Goal: Task Accomplishment & Management: Manage account settings

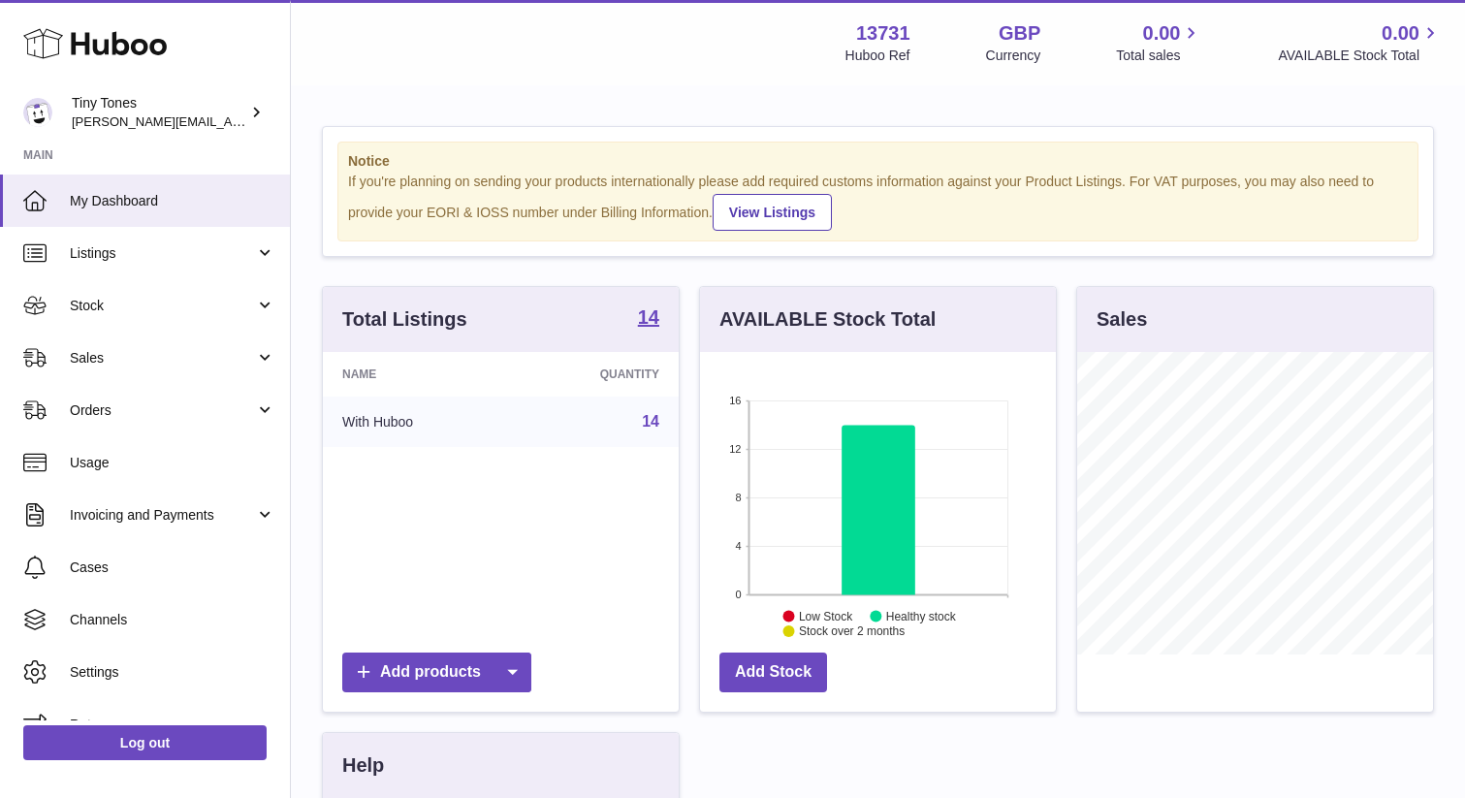
scroll to position [303, 356]
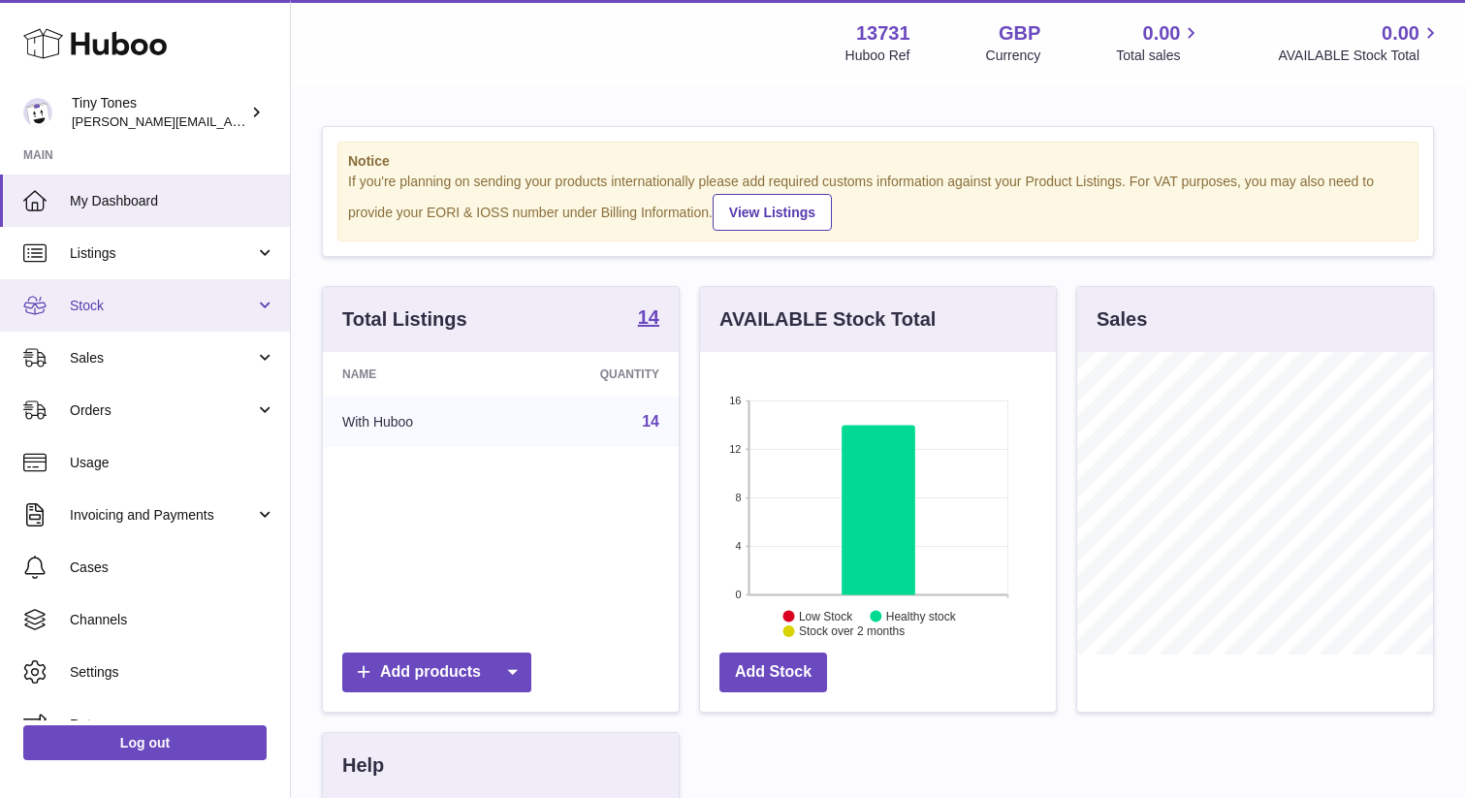
click at [95, 312] on span "Stock" at bounding box center [162, 306] width 185 height 18
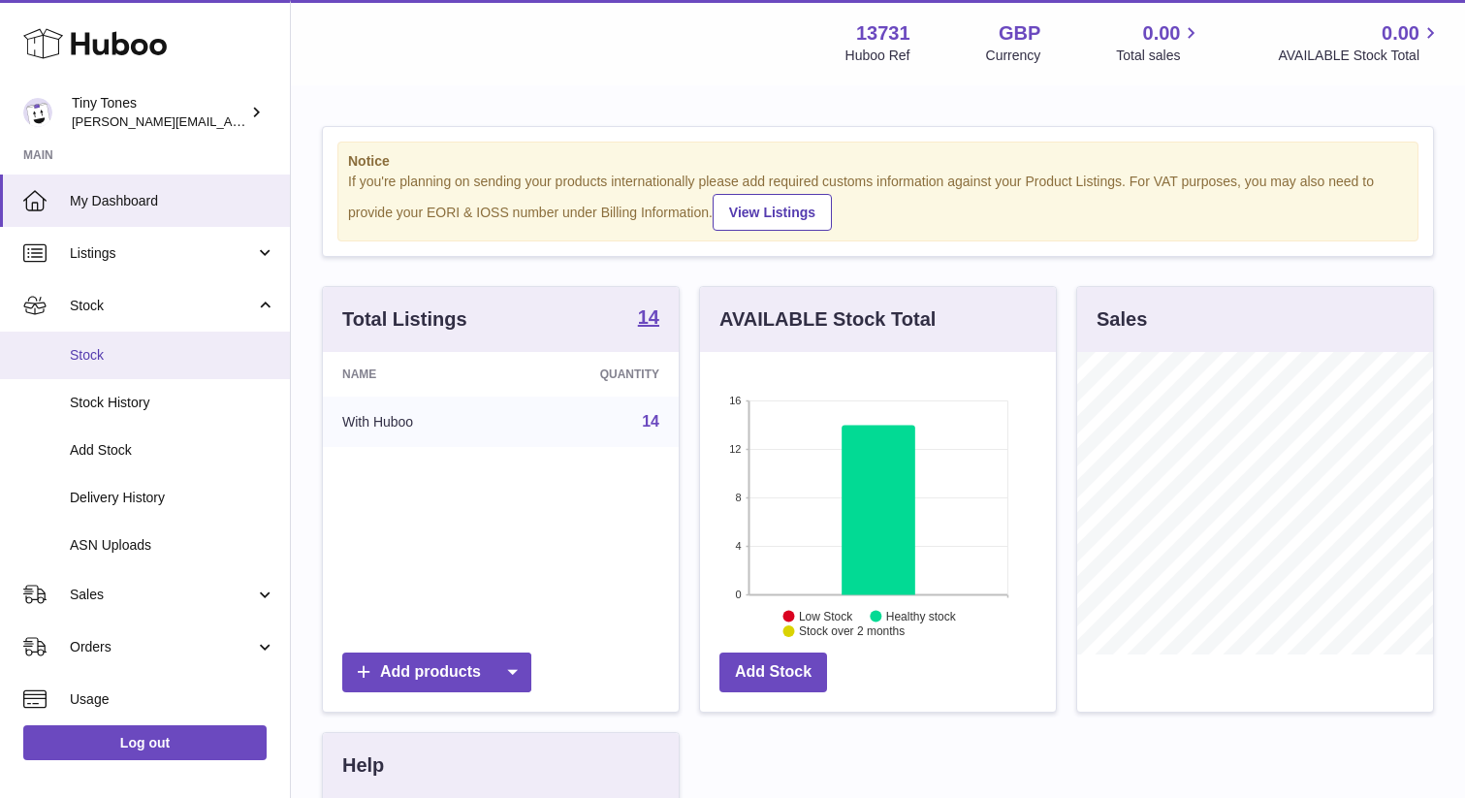
click at [89, 346] on span "Stock" at bounding box center [173, 355] width 206 height 18
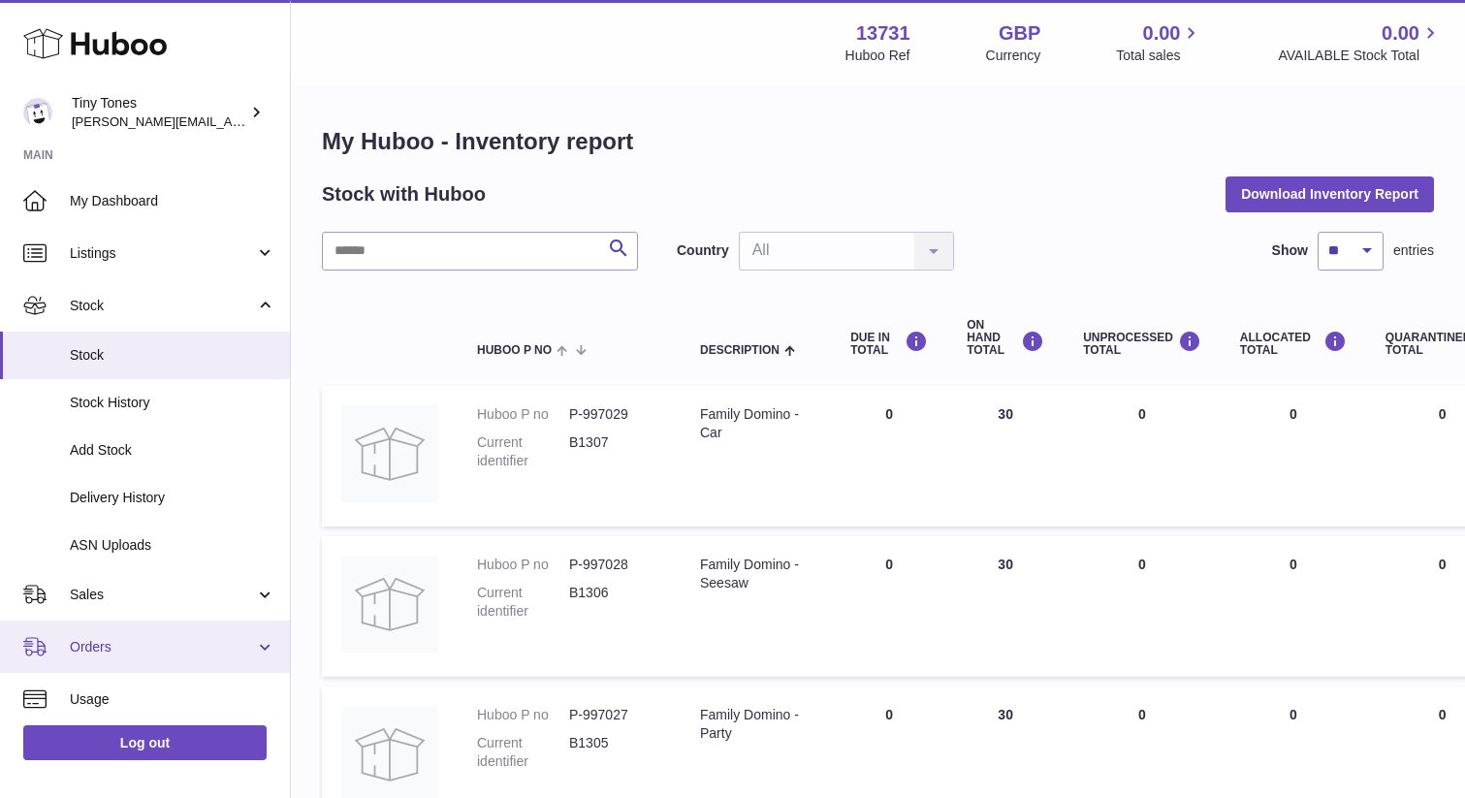
click at [117, 643] on span "Orders" at bounding box center [162, 647] width 185 height 18
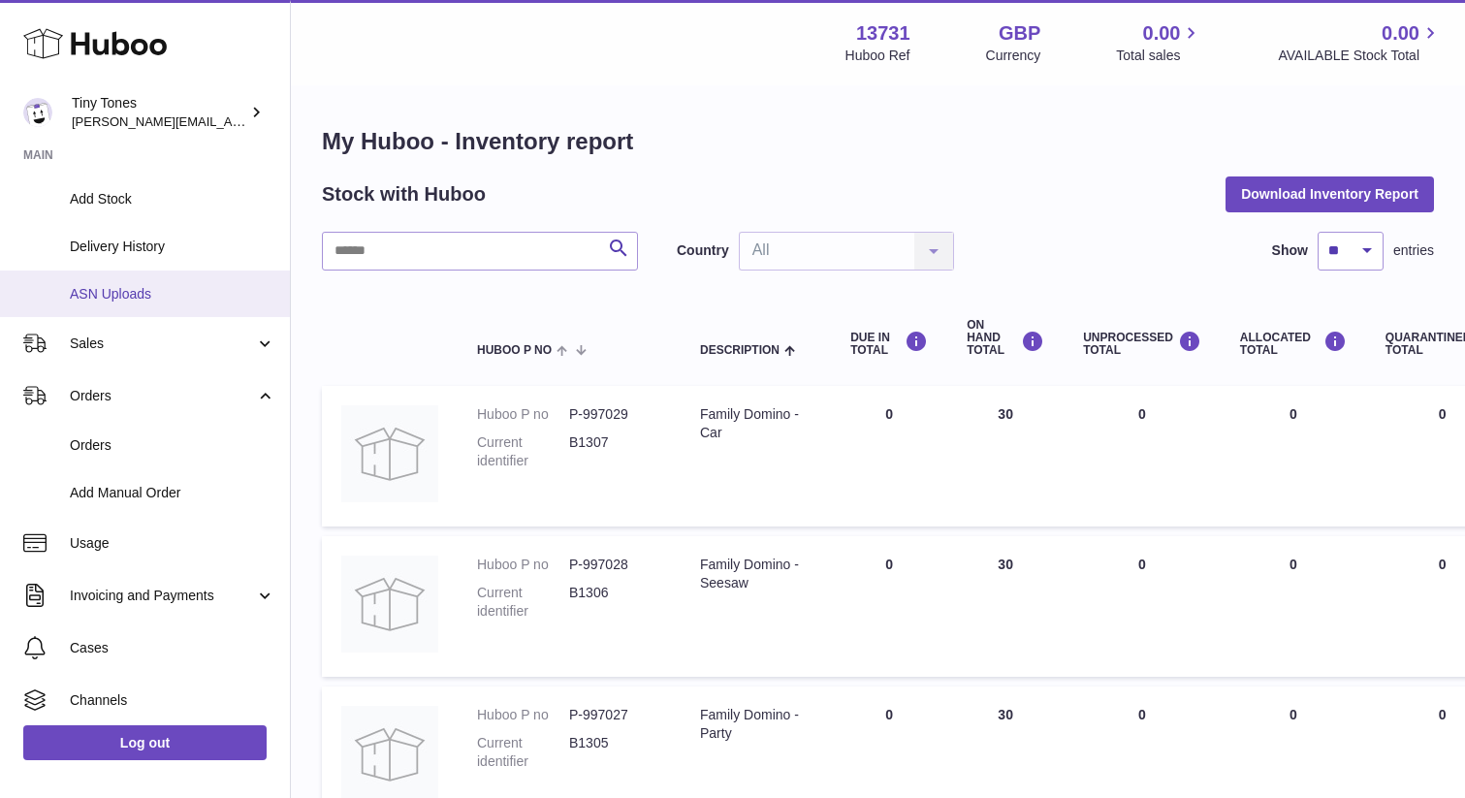
scroll to position [268, 0]
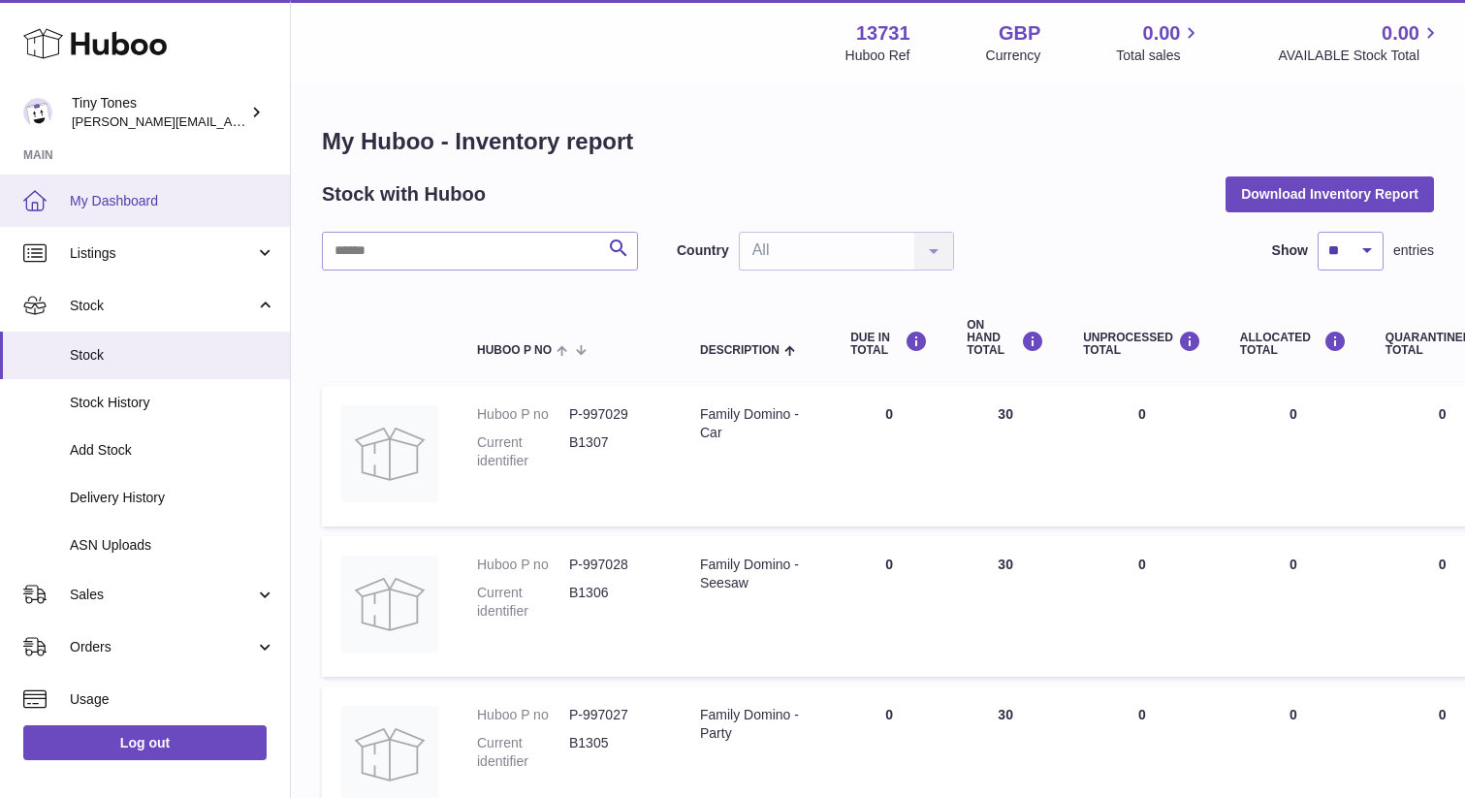
click at [129, 189] on link "My Dashboard" at bounding box center [145, 201] width 290 height 52
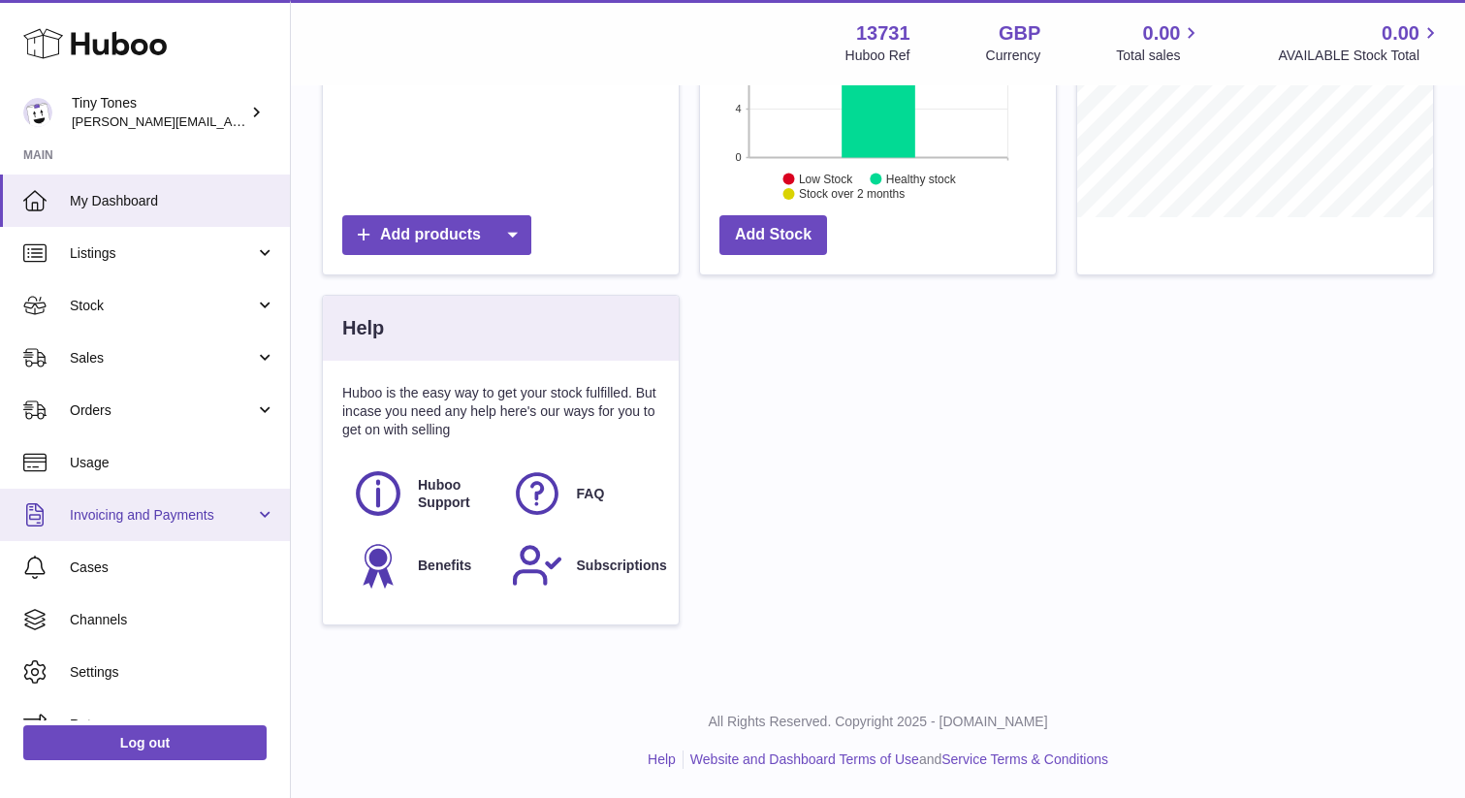
click at [96, 512] on span "Invoicing and Payments" at bounding box center [162, 515] width 185 height 18
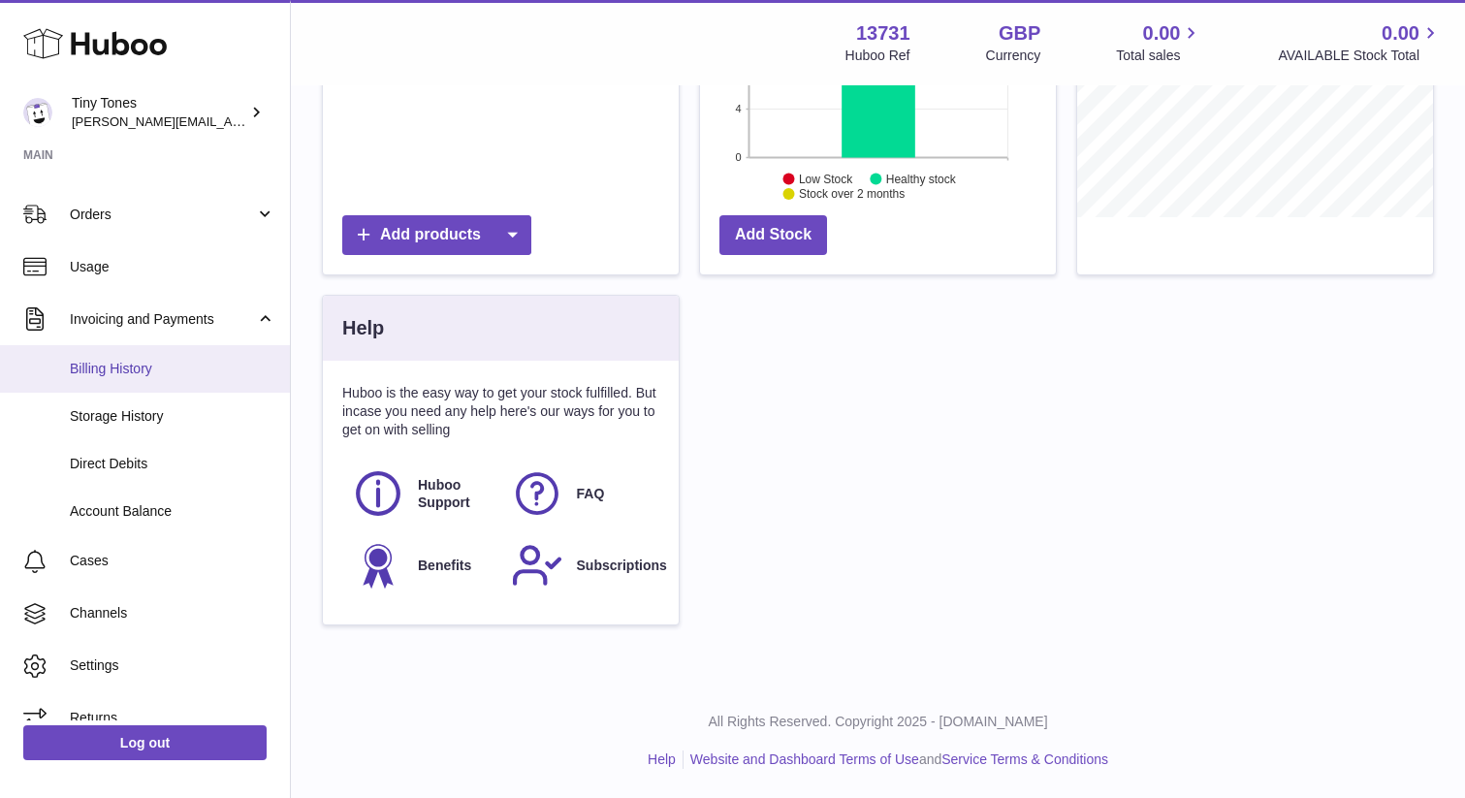
scroll to position [219, 0]
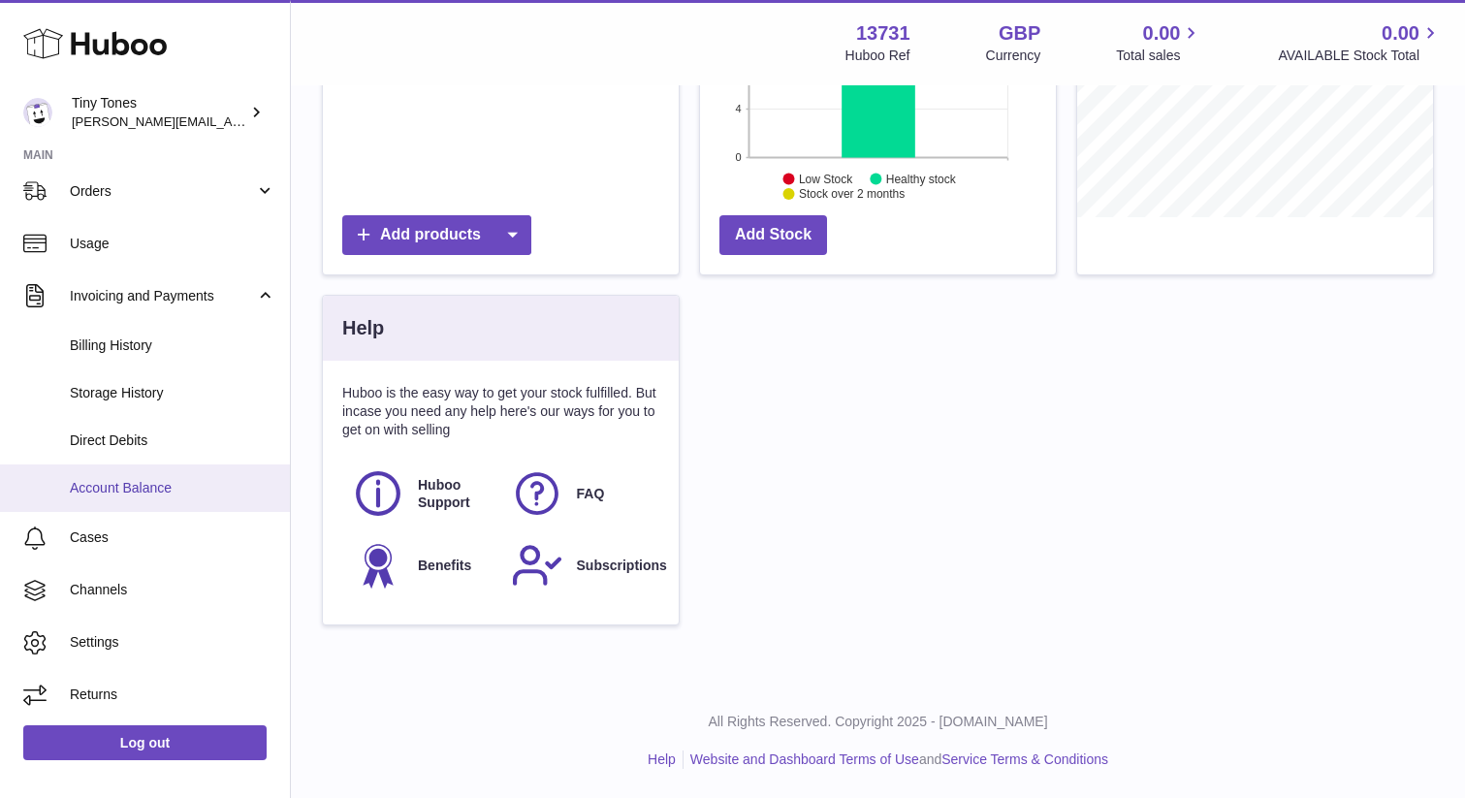
click at [116, 484] on span "Account Balance" at bounding box center [173, 488] width 206 height 18
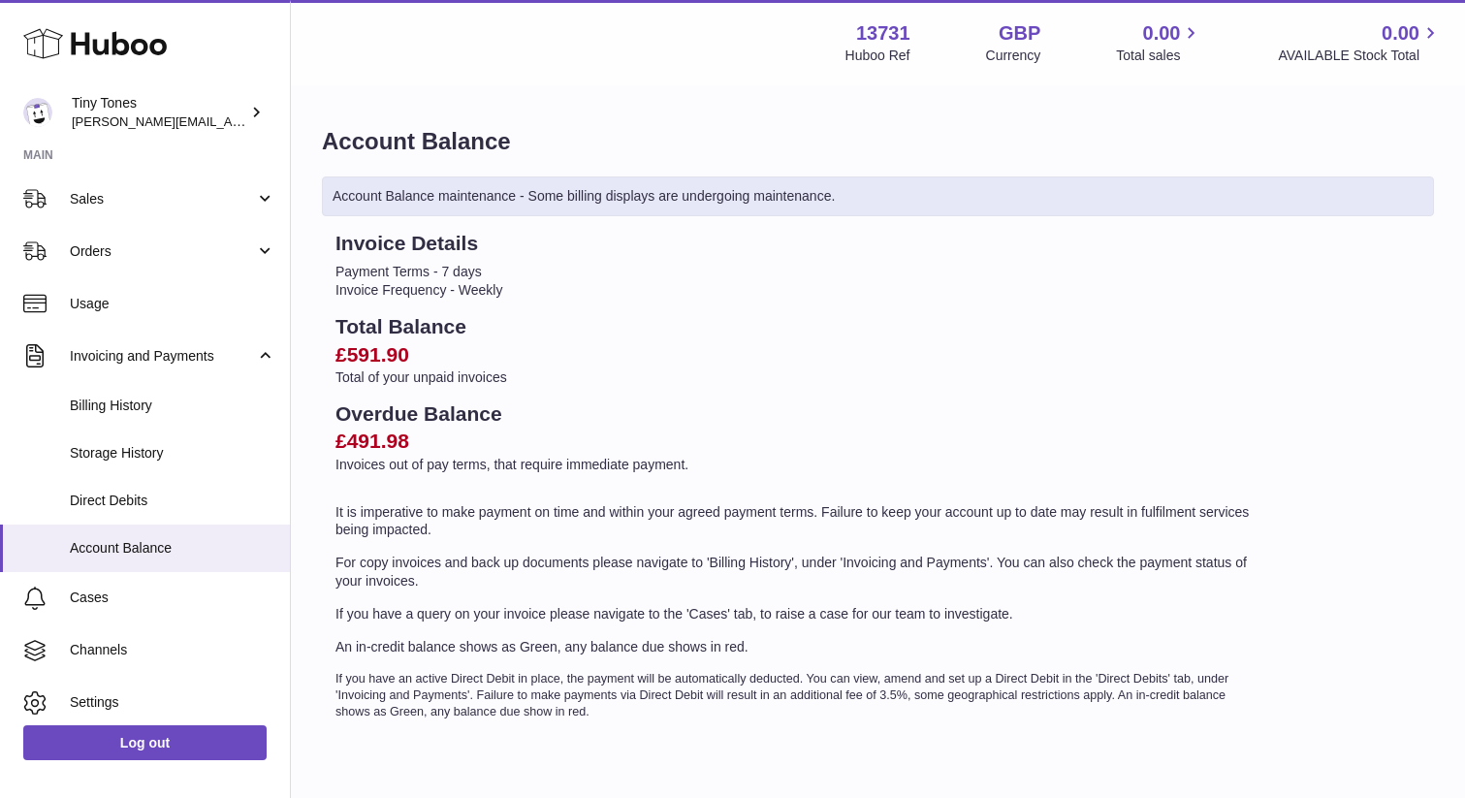
scroll to position [89, 0]
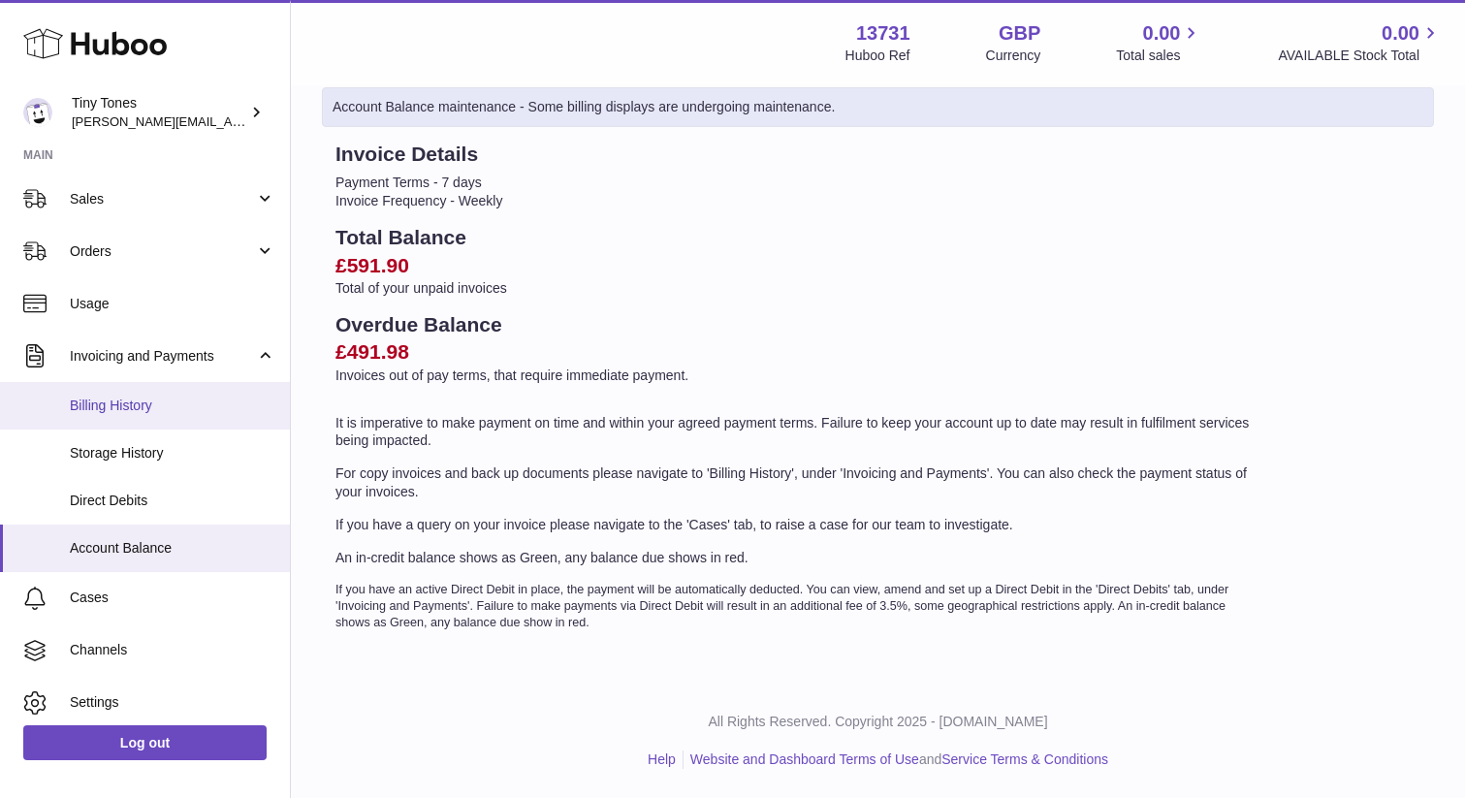
click at [130, 404] on span "Billing History" at bounding box center [173, 406] width 206 height 18
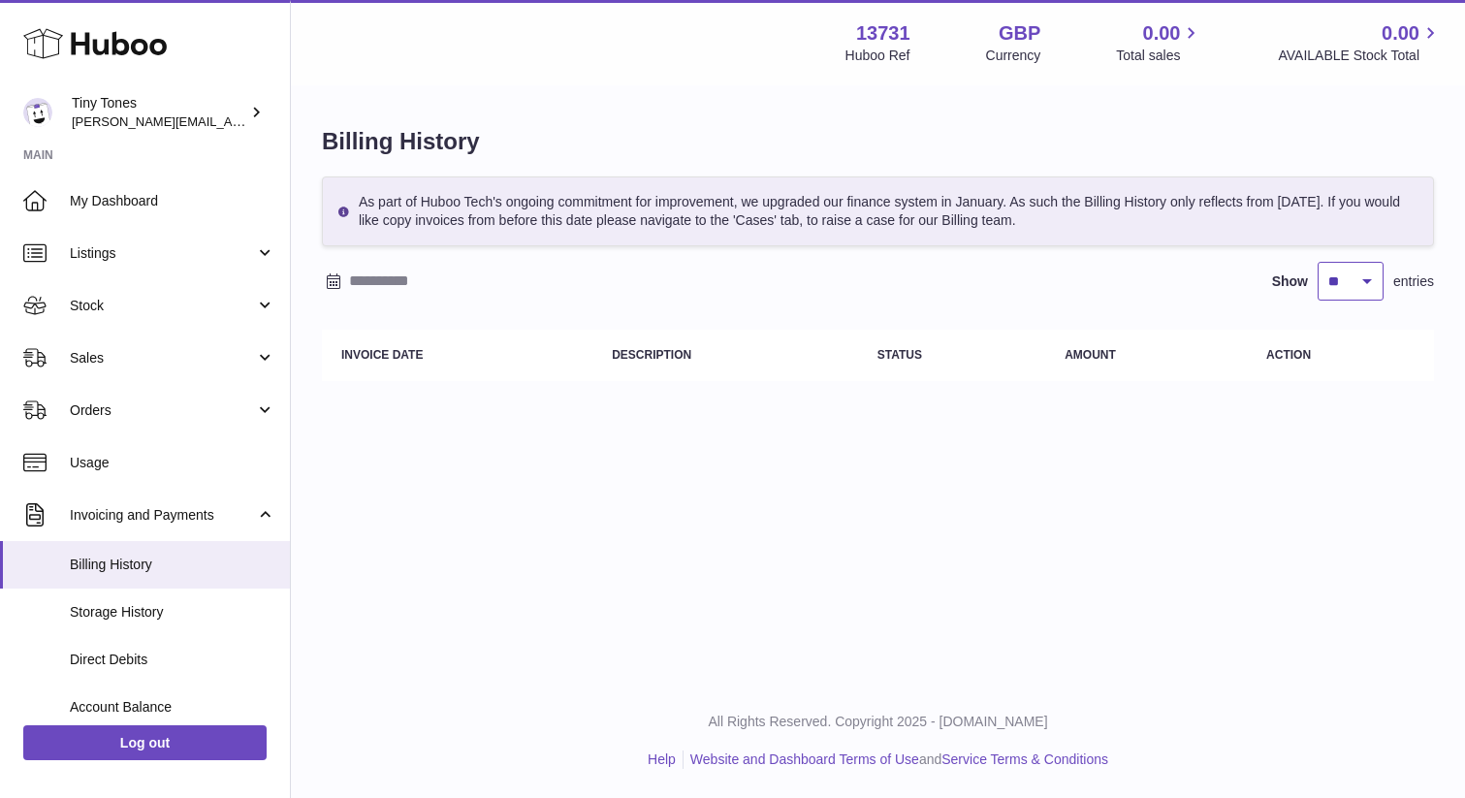
click at [1379, 291] on select "** ** ** ***" at bounding box center [1351, 281] width 66 height 39
click at [1002, 217] on div "As part of Huboo Tech's ongoing commitment for improvement, we upgraded our fin…" at bounding box center [878, 212] width 1112 height 70
click at [1364, 279] on select "** ** ** ***" at bounding box center [1351, 281] width 66 height 39
select select "***"
click at [1318, 262] on select "** ** ** ***" at bounding box center [1351, 281] width 66 height 39
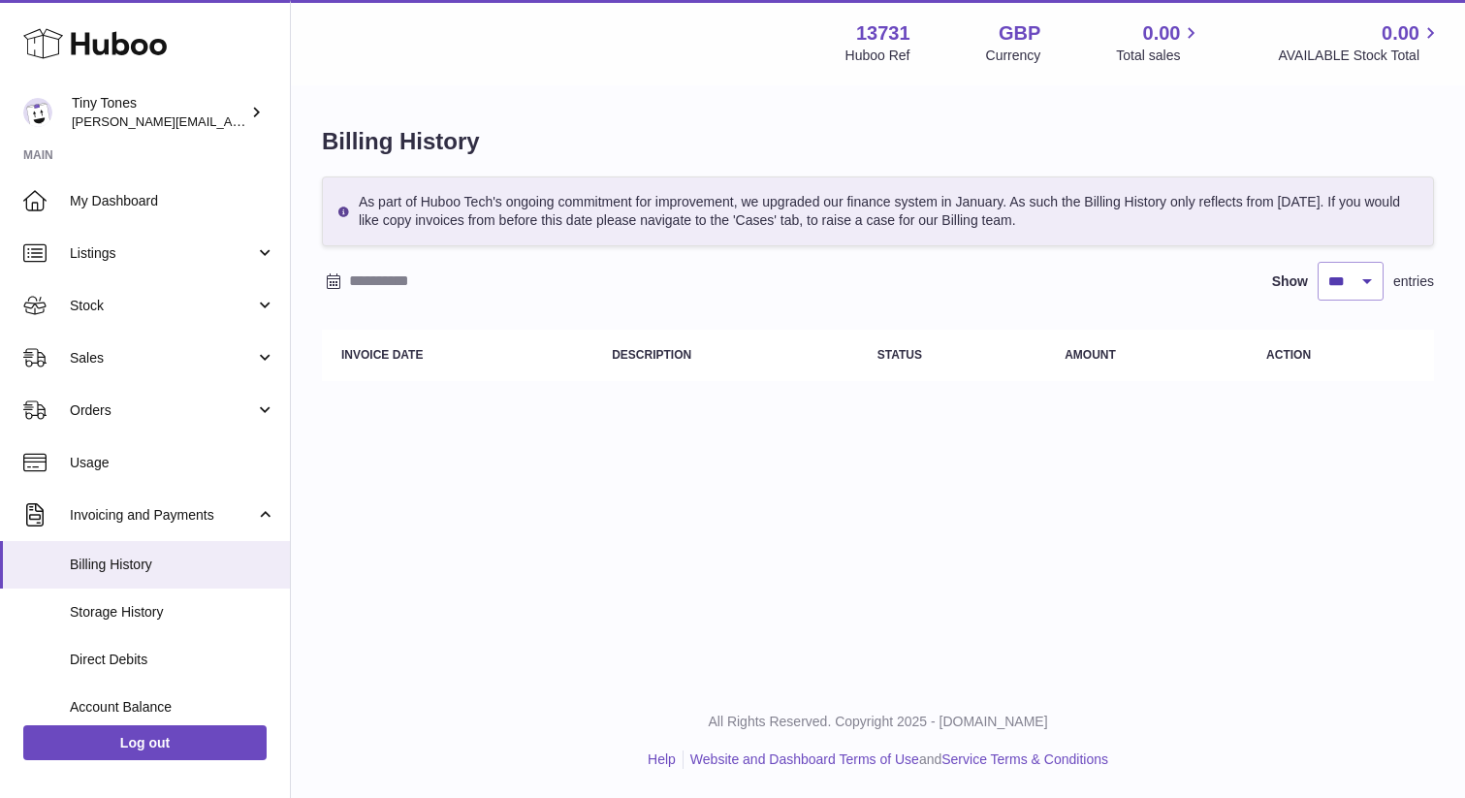
click at [378, 276] on input "text" at bounding box center [500, 281] width 303 height 31
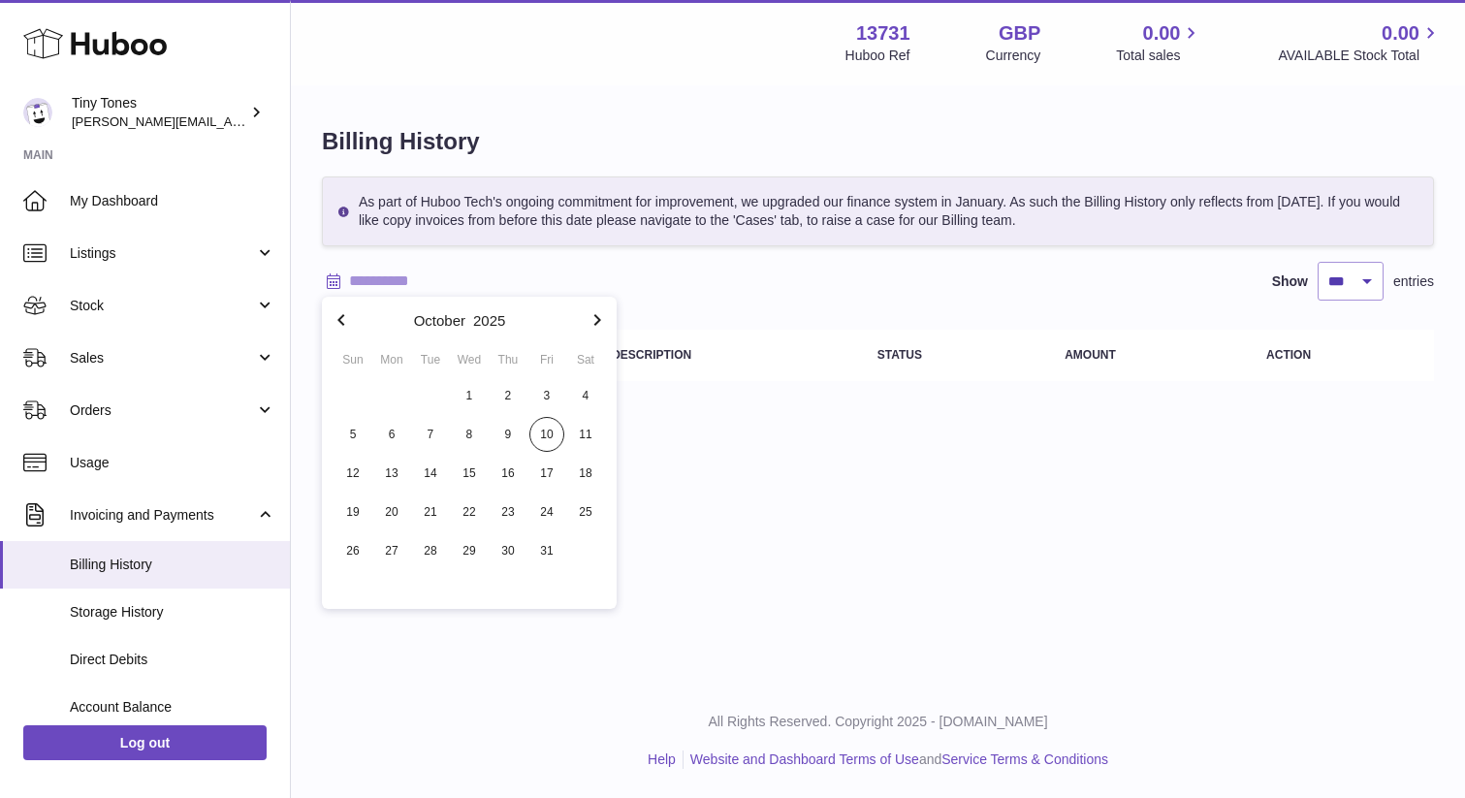
click at [340, 321] on icon "button" at bounding box center [340, 320] width 7 height 12
click at [394, 392] on span "1" at bounding box center [391, 395] width 35 height 35
click at [598, 319] on icon "button" at bounding box center [598, 320] width 7 height 12
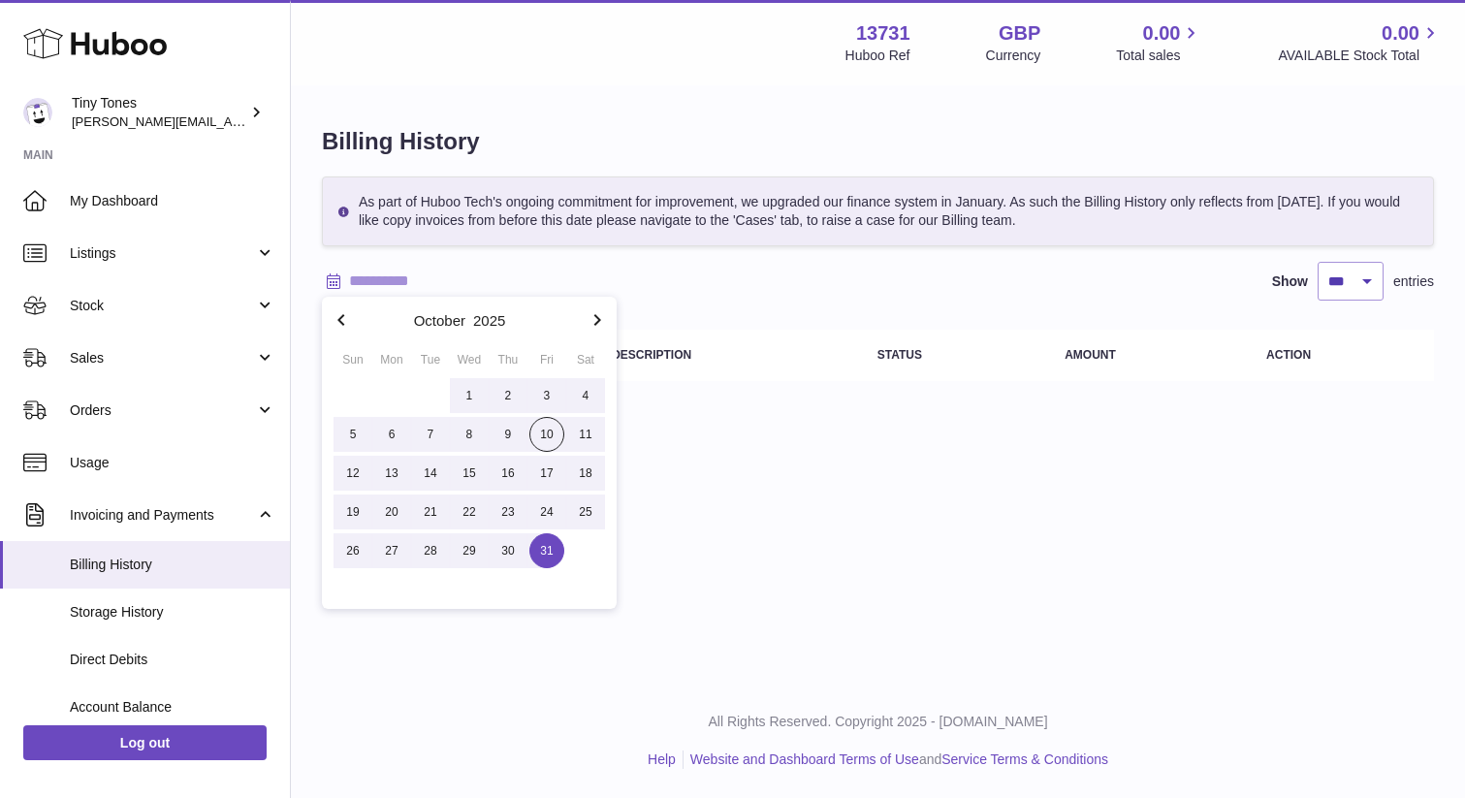
click at [551, 554] on span "31" at bounding box center [547, 550] width 35 height 35
type input "**********"
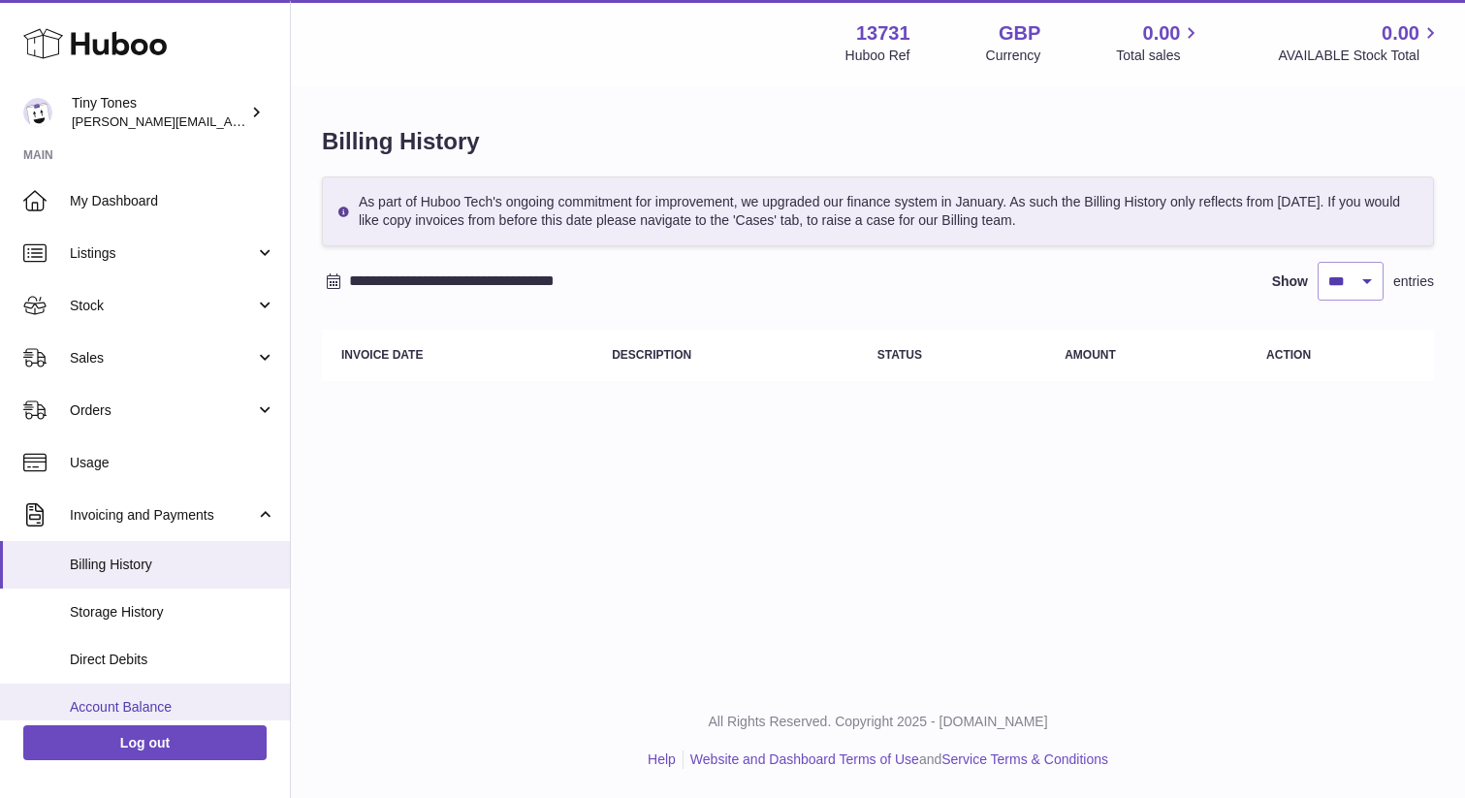
click at [154, 707] on span "Account Balance" at bounding box center [173, 707] width 206 height 18
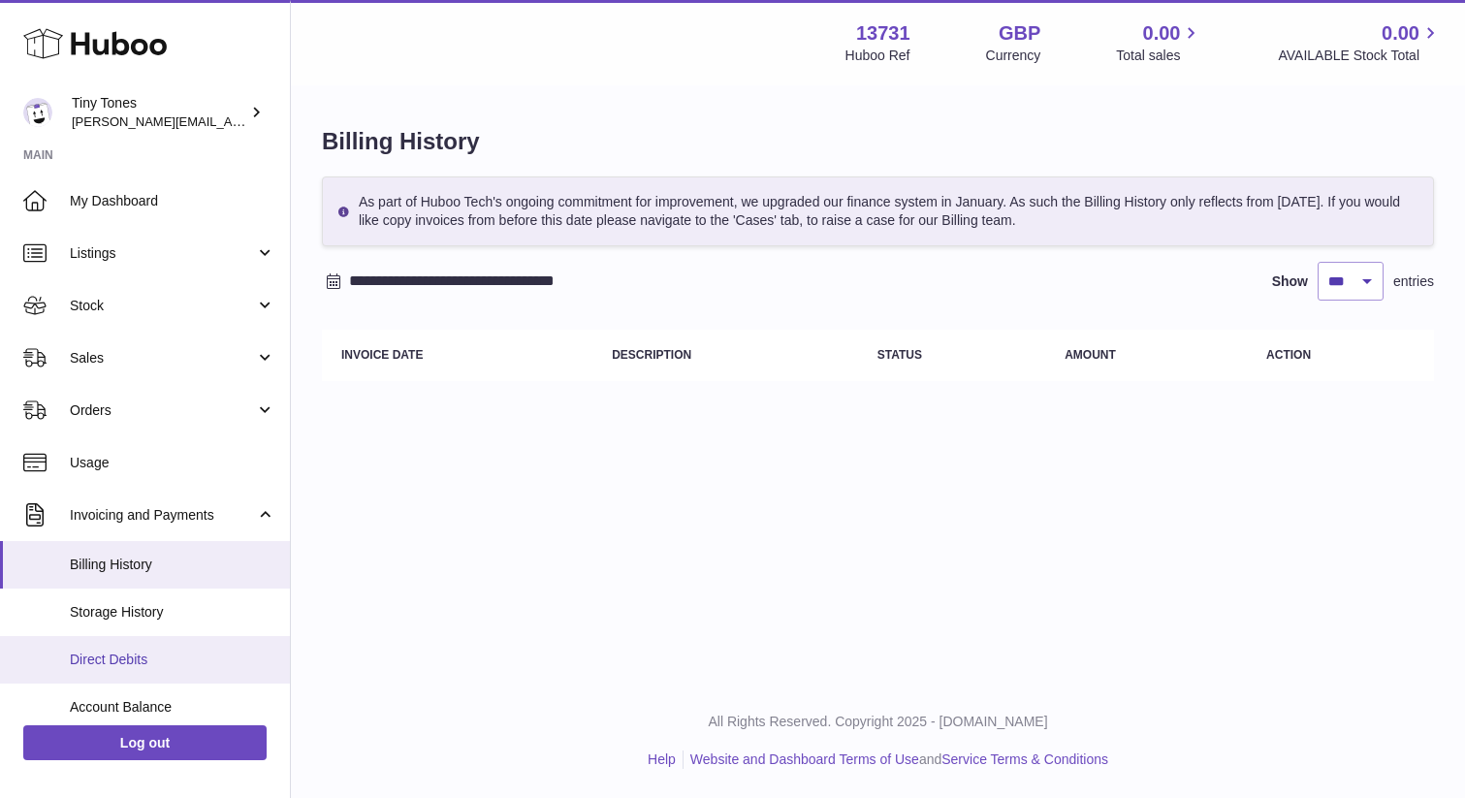
click at [134, 657] on span "Direct Debits" at bounding box center [173, 660] width 206 height 18
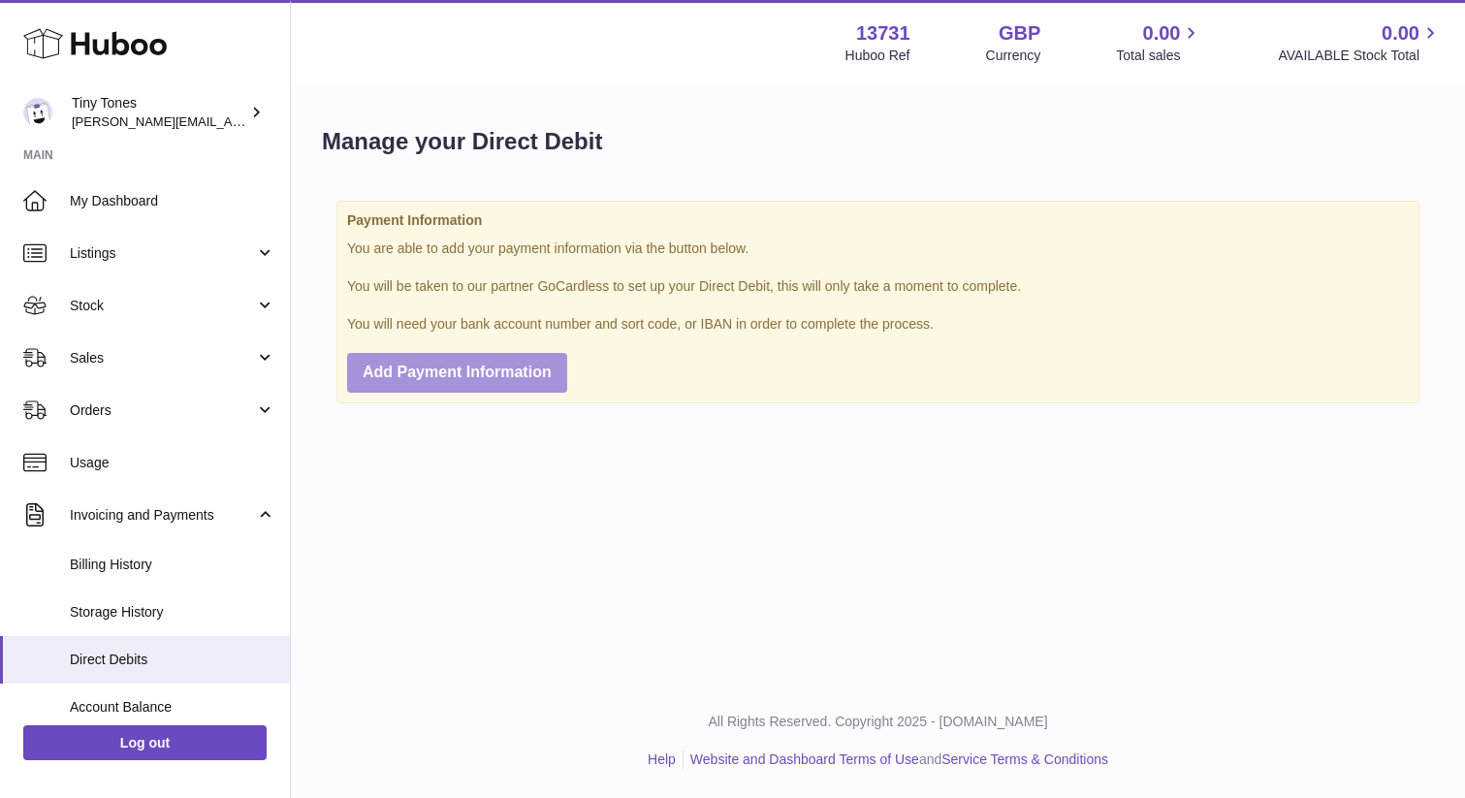
click at [483, 371] on span "Add Payment Information" at bounding box center [457, 372] width 189 height 16
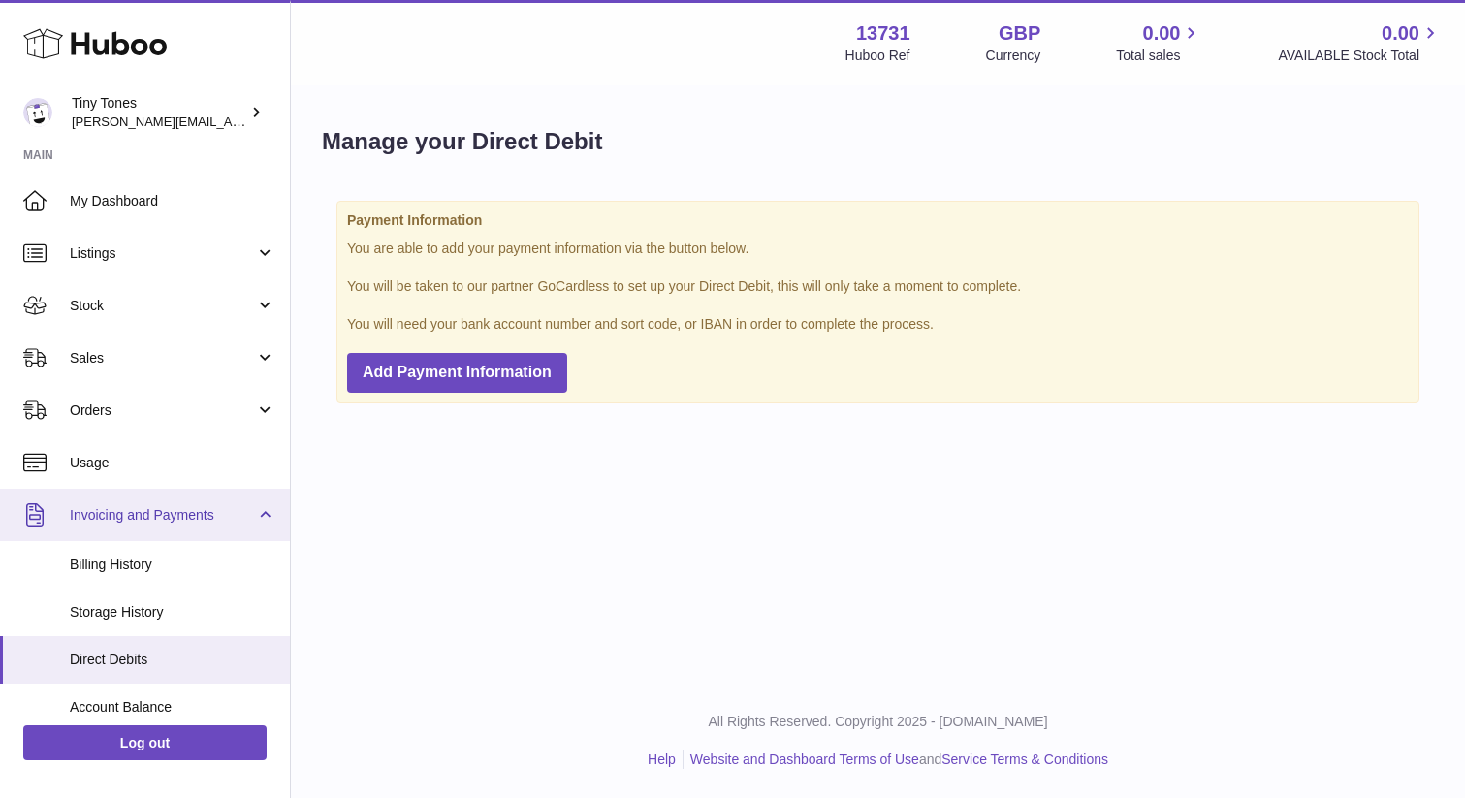
click at [114, 510] on span "Invoicing and Payments" at bounding box center [162, 515] width 185 height 18
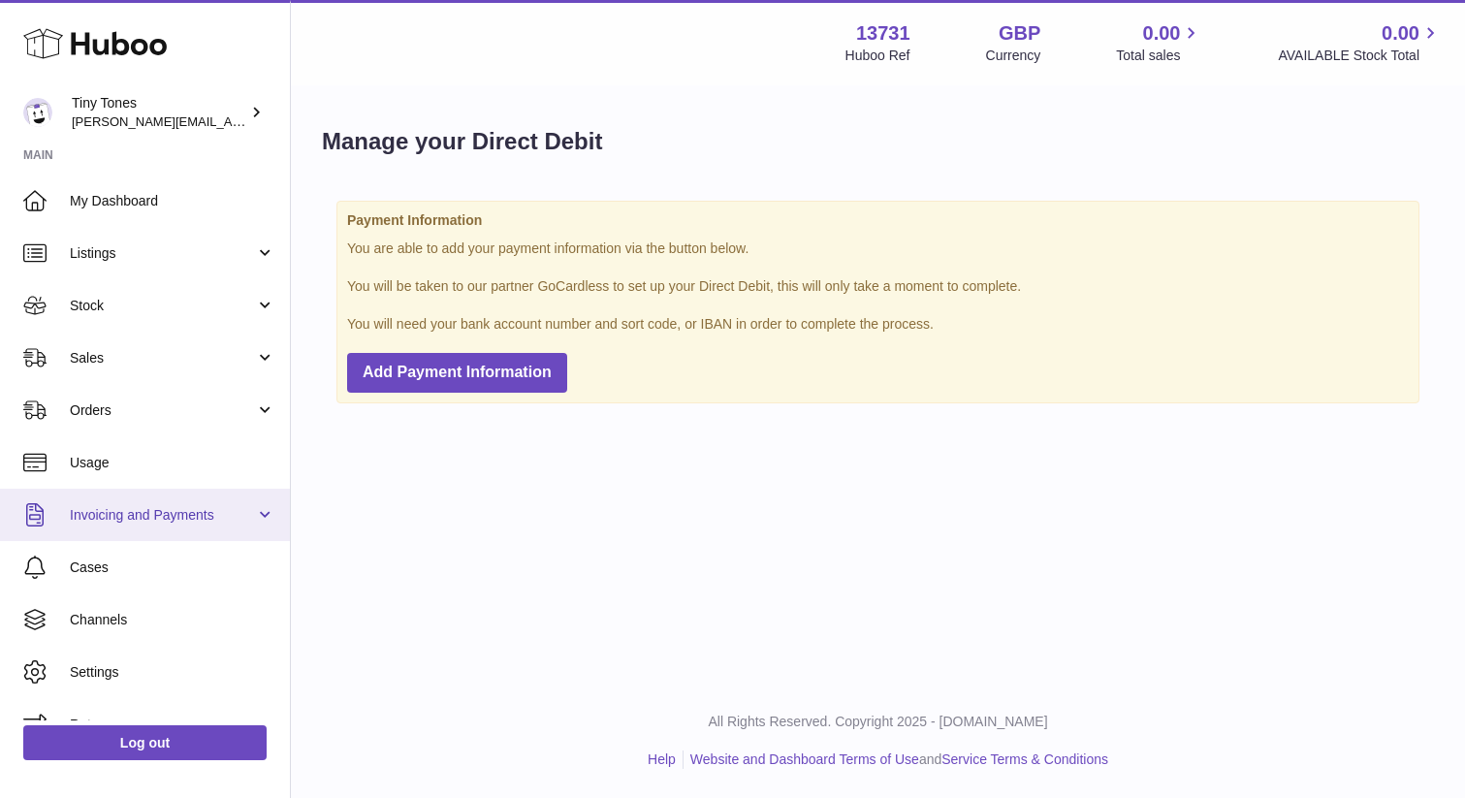
click at [114, 510] on span "Invoicing and Payments" at bounding box center [162, 515] width 185 height 18
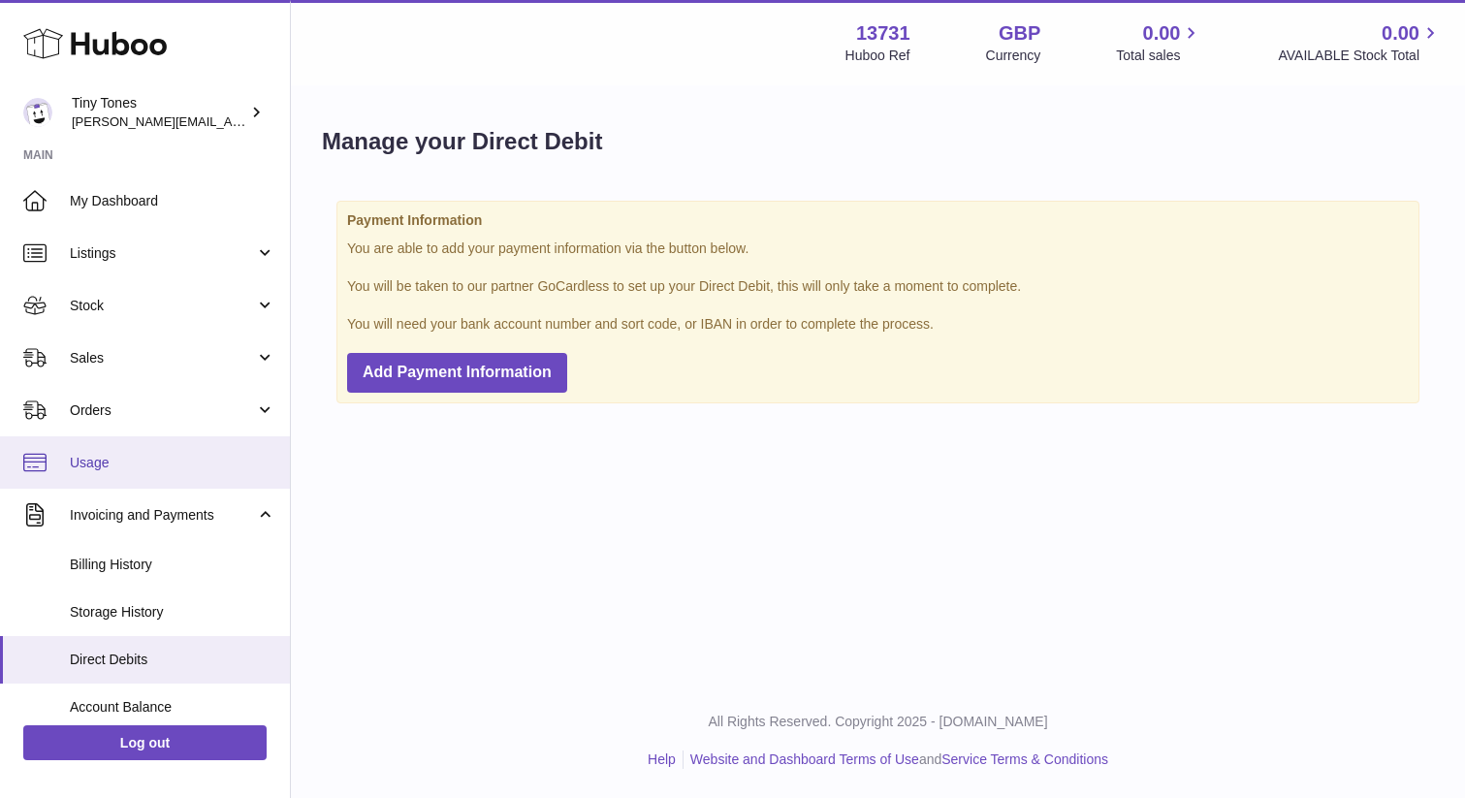
click at [90, 454] on span "Usage" at bounding box center [173, 463] width 206 height 18
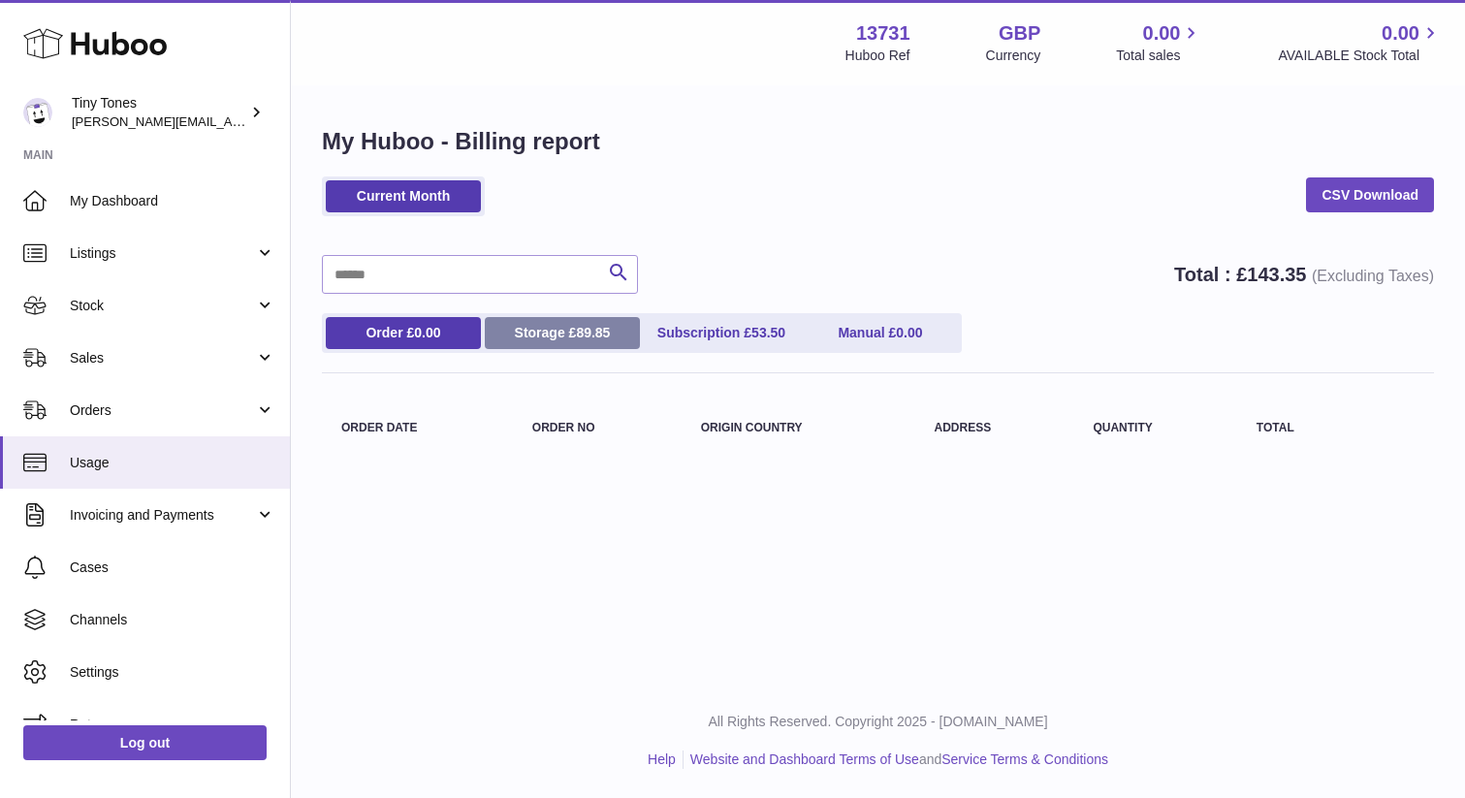
click at [571, 331] on link "Storage £ 89.85" at bounding box center [562, 333] width 155 height 32
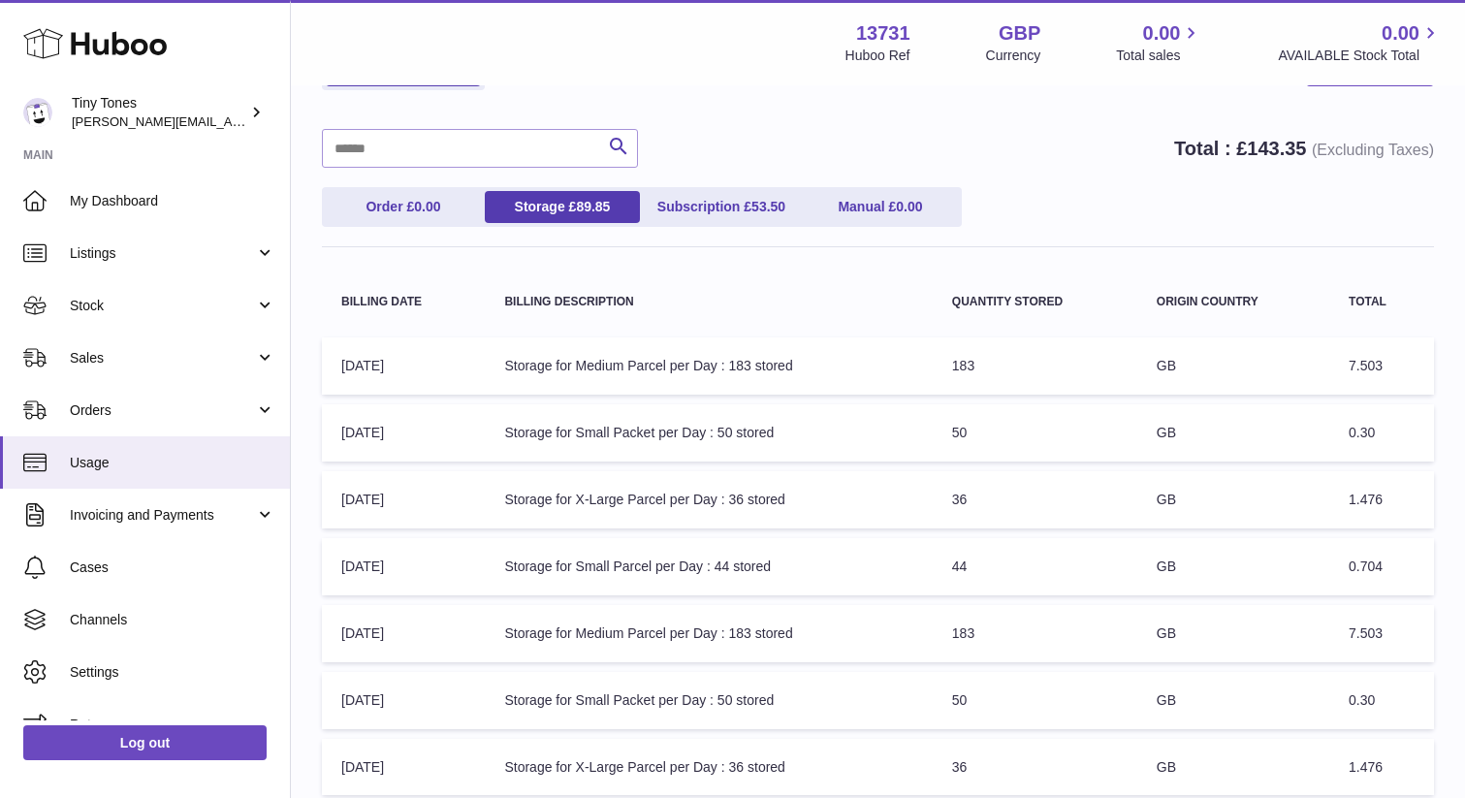
scroll to position [128, 0]
click at [750, 209] on link "Subscription £ 53.50" at bounding box center [721, 205] width 155 height 32
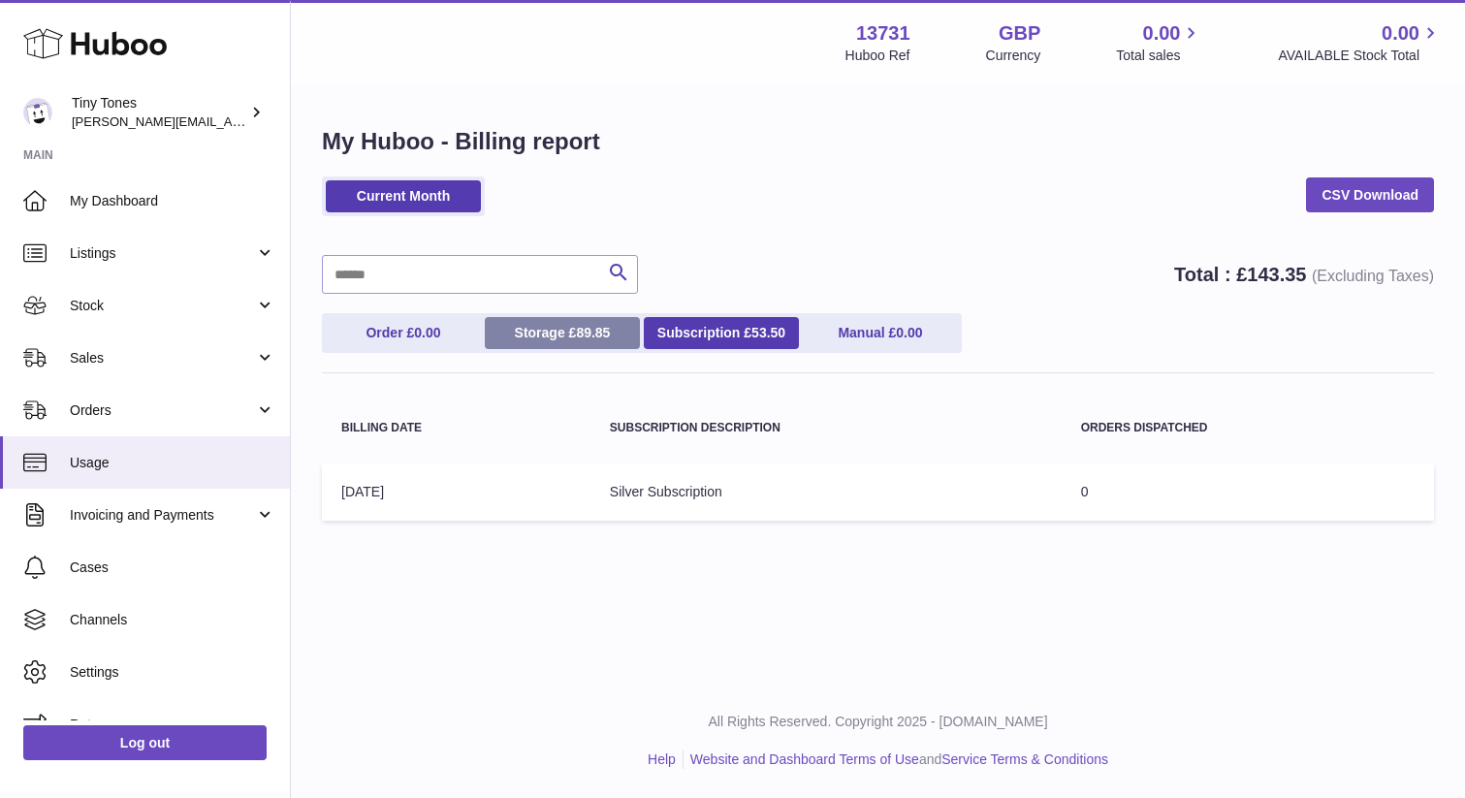
click at [563, 336] on link "Storage £ 89.85" at bounding box center [562, 333] width 155 height 32
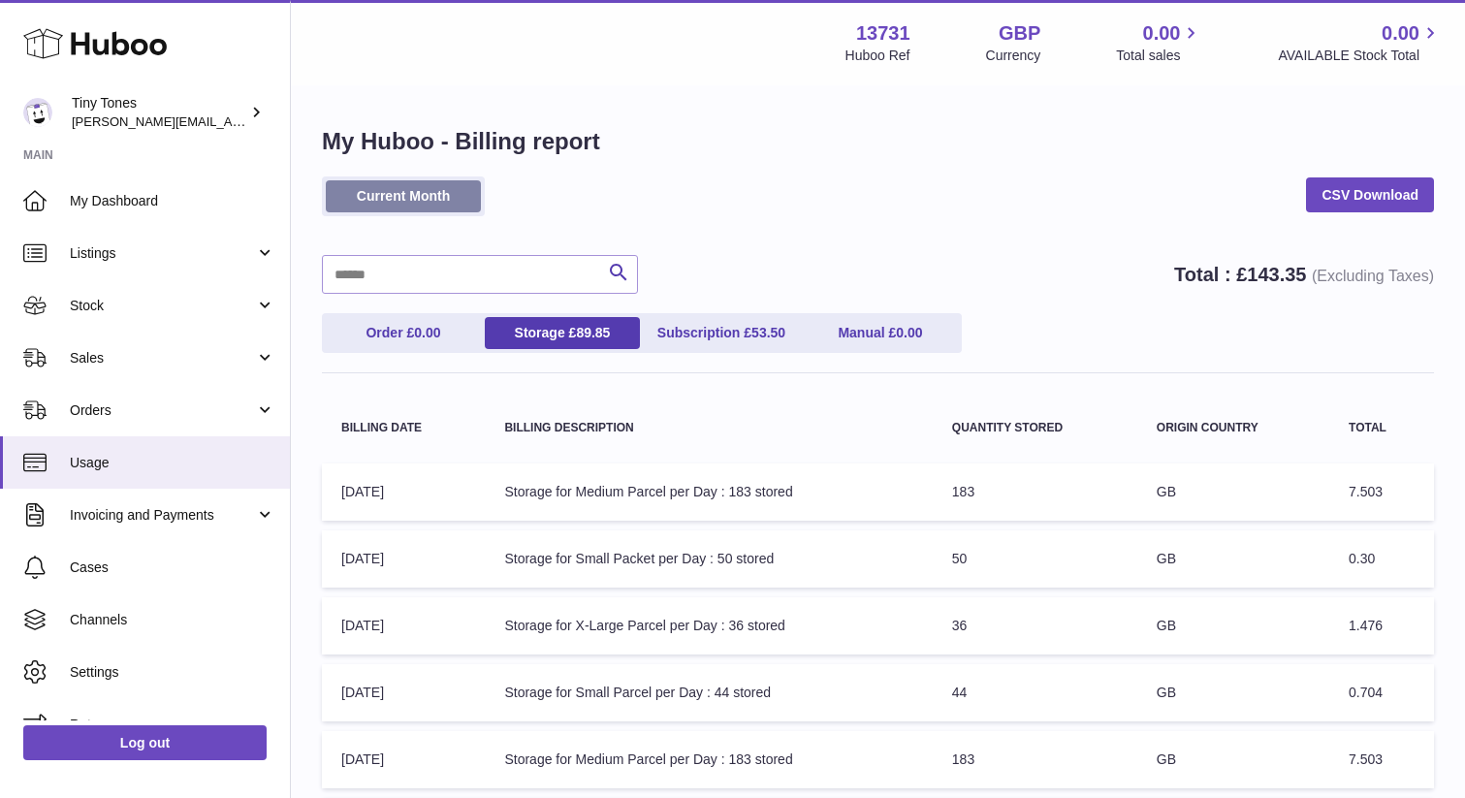
click at [408, 196] on link "Current Month" at bounding box center [403, 196] width 155 height 32
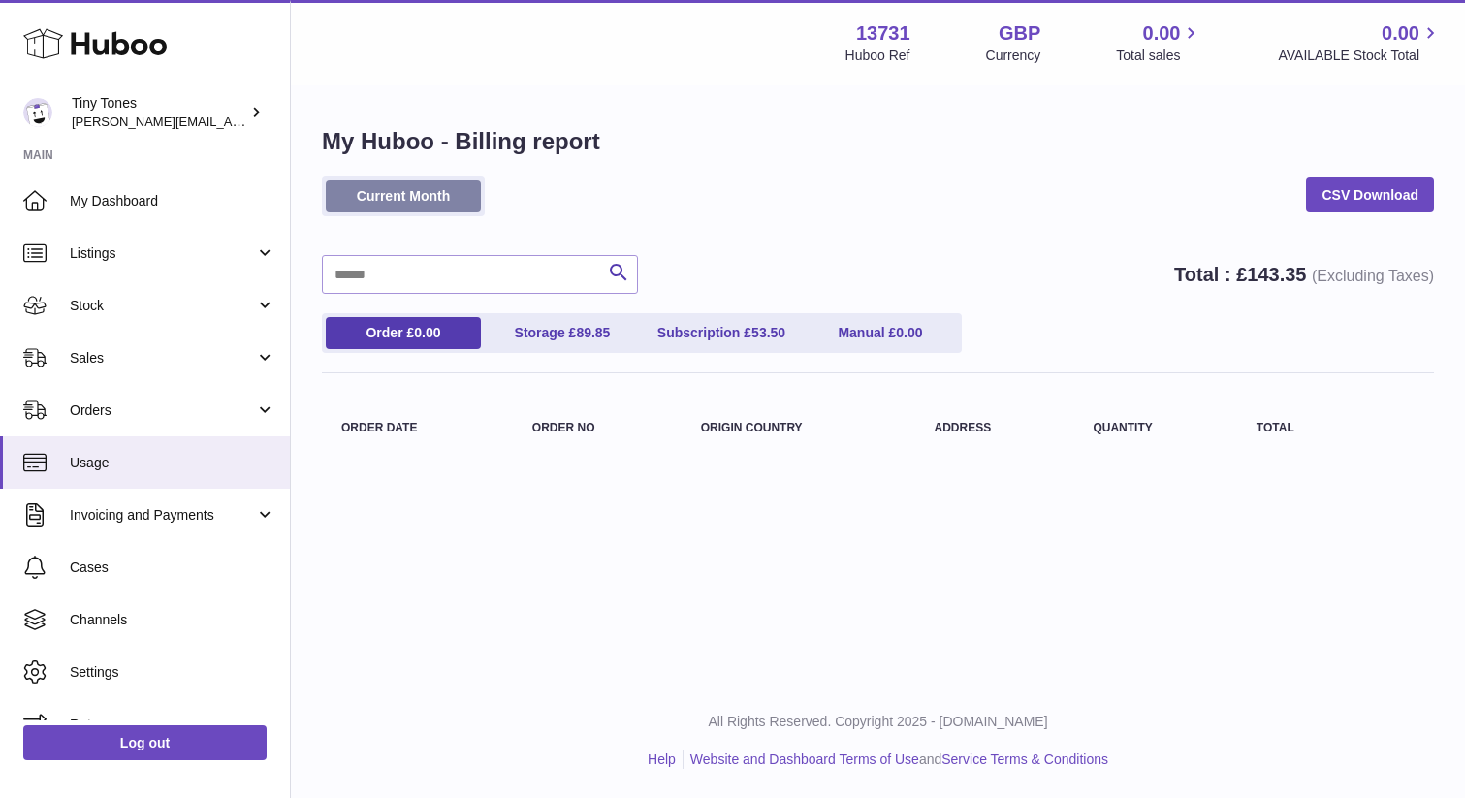
click at [455, 197] on link "Current Month" at bounding box center [403, 196] width 155 height 32
click at [1335, 199] on link "CSV Download" at bounding box center [1370, 194] width 128 height 35
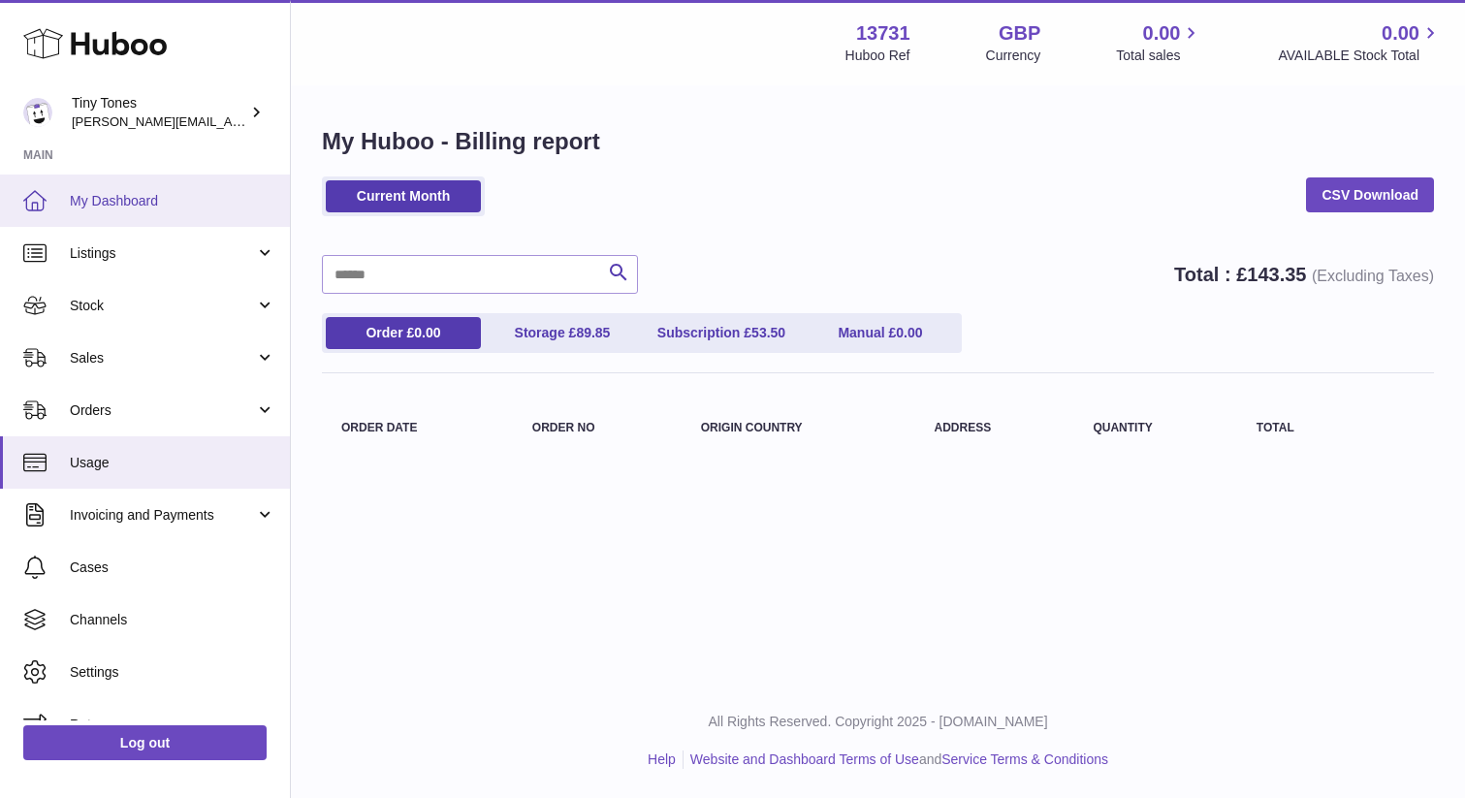
click at [129, 199] on span "My Dashboard" at bounding box center [173, 201] width 206 height 18
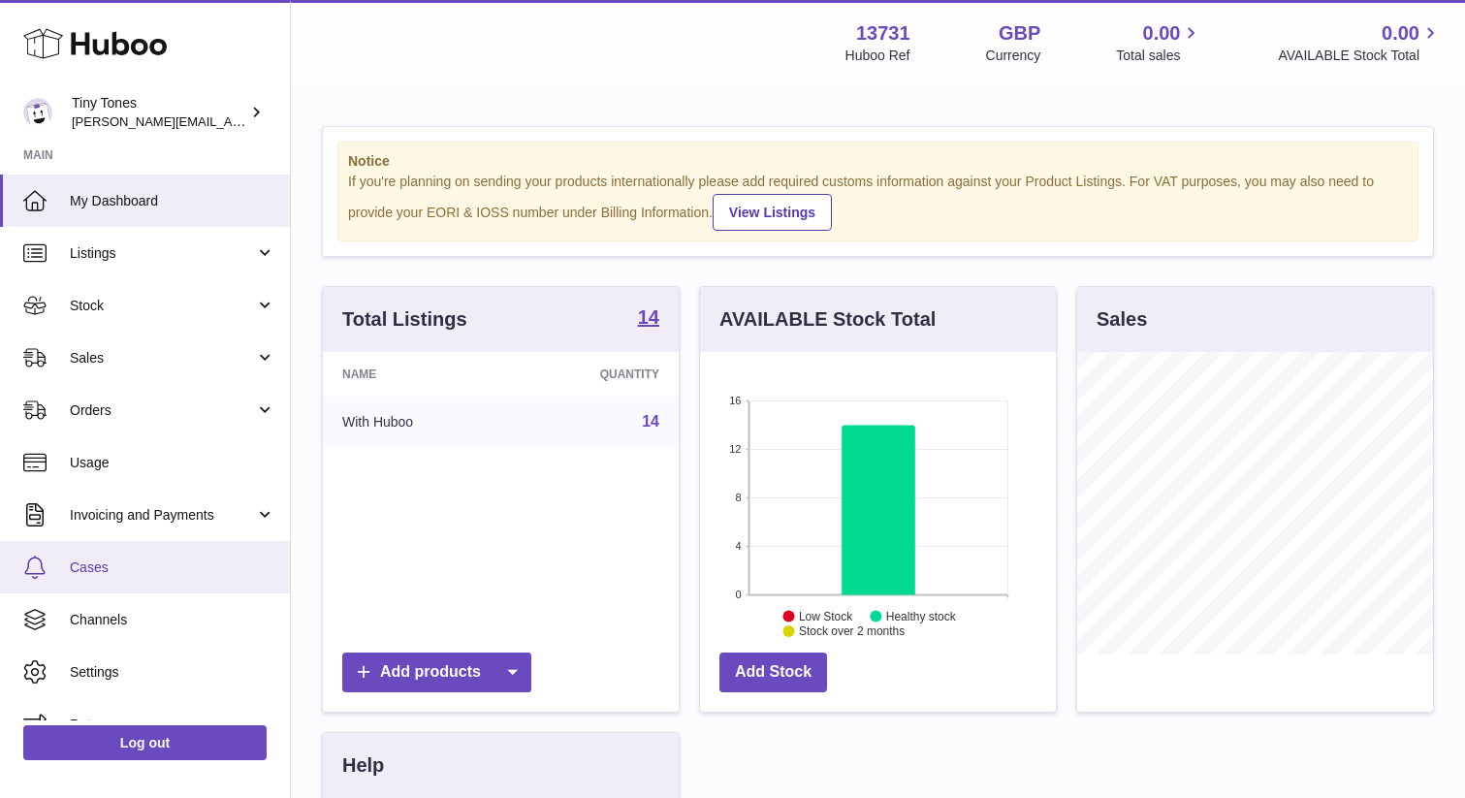
scroll to position [30, 0]
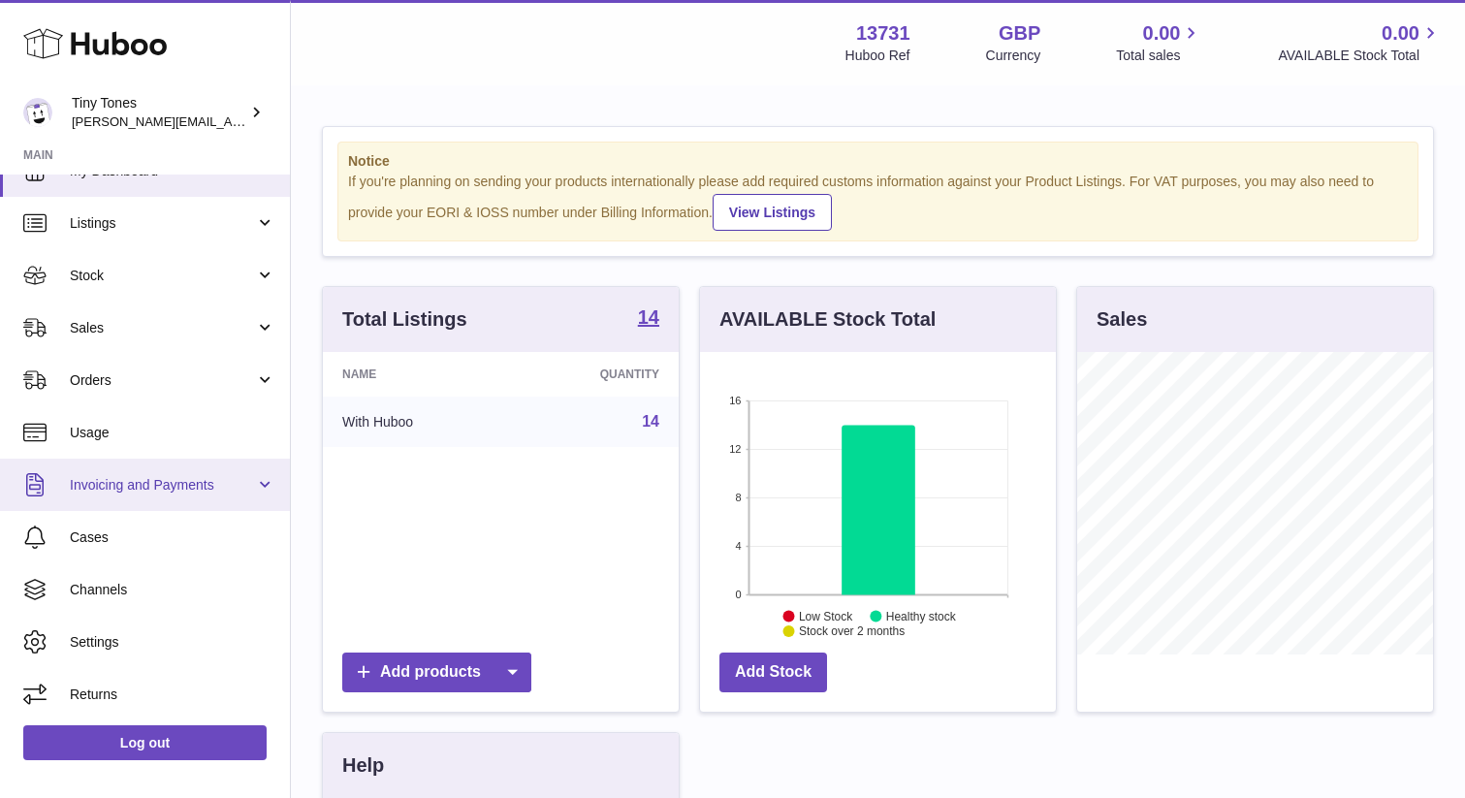
click at [117, 483] on span "Invoicing and Payments" at bounding box center [162, 485] width 185 height 18
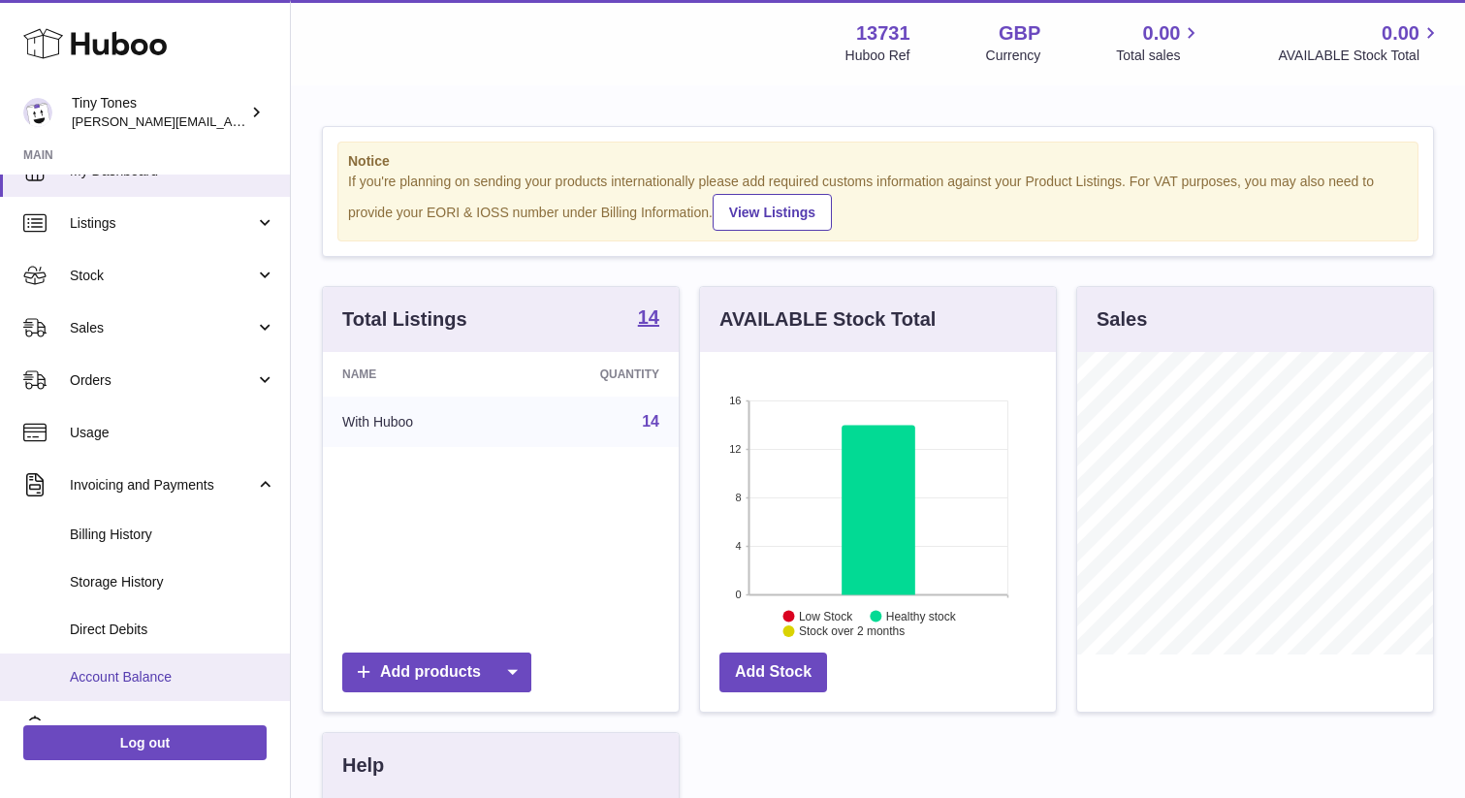
click at [114, 683] on span "Account Balance" at bounding box center [173, 677] width 206 height 18
